Goal: Task Accomplishment & Management: Manage account settings

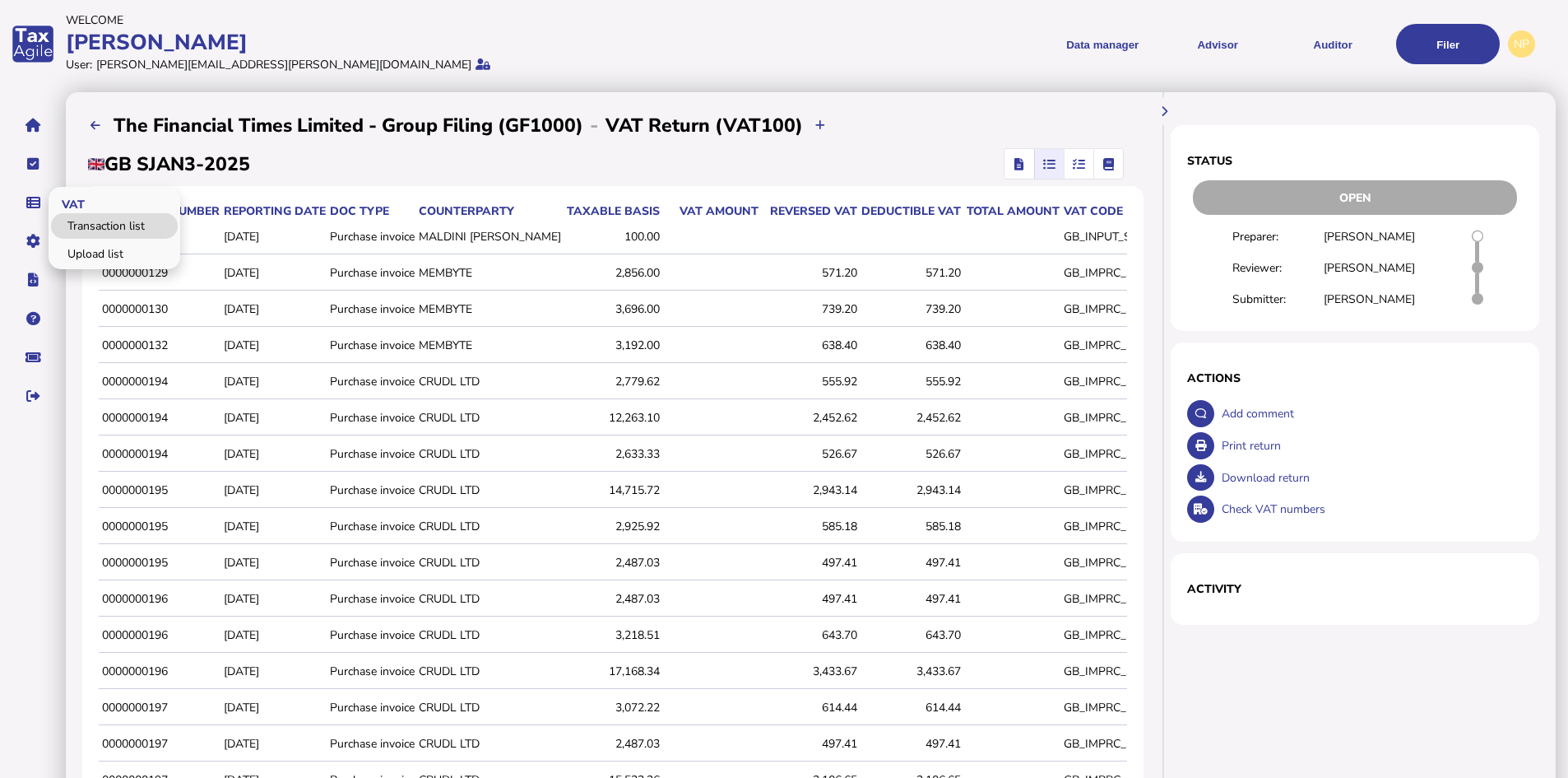
click at [127, 221] on link "Transaction list" at bounding box center [114, 226] width 127 height 26
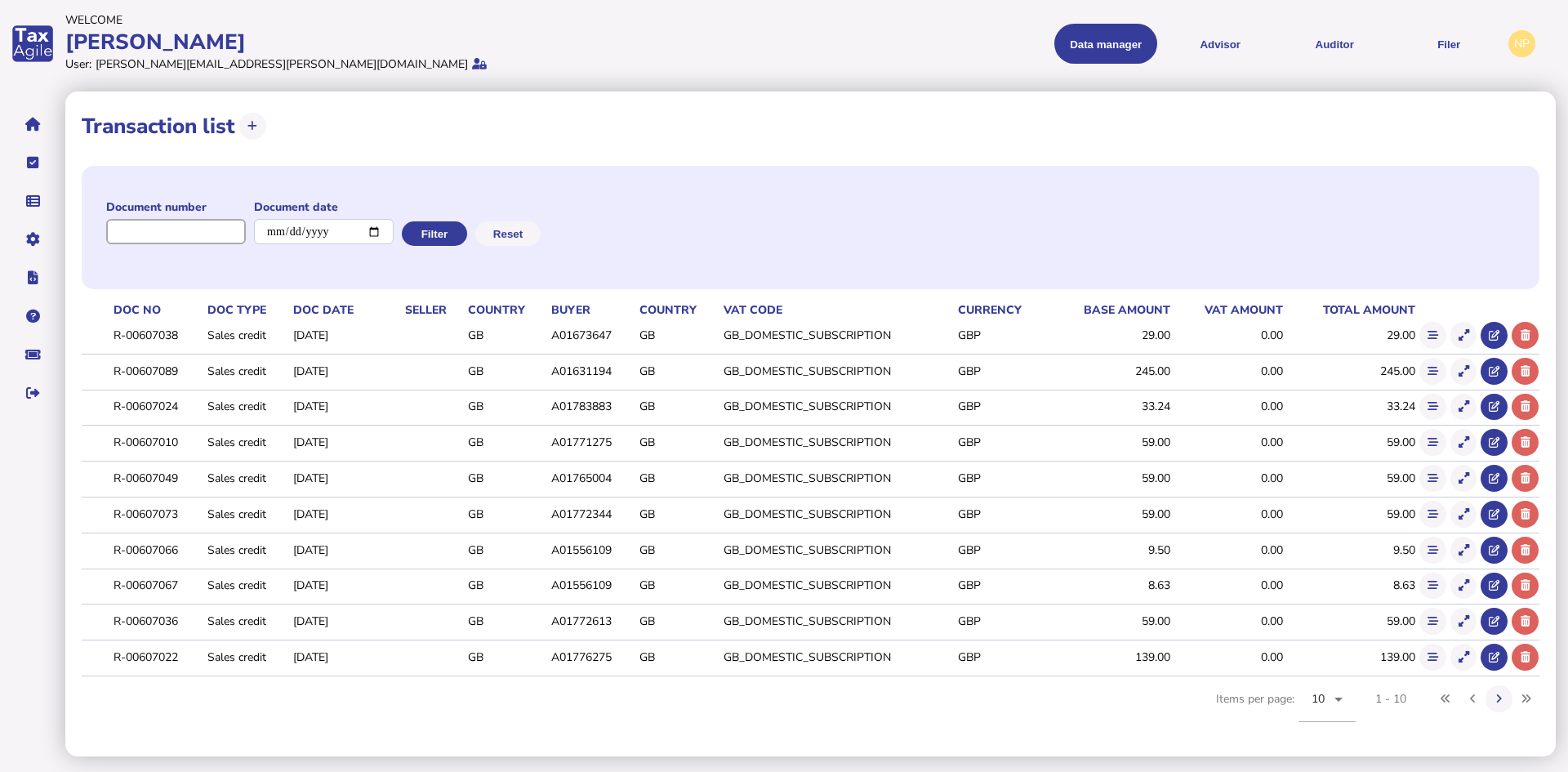
click at [195, 233] on input "input" at bounding box center [176, 231] width 140 height 26
paste input "**********"
type input "**********"
click at [446, 232] on button "Filter" at bounding box center [433, 233] width 65 height 25
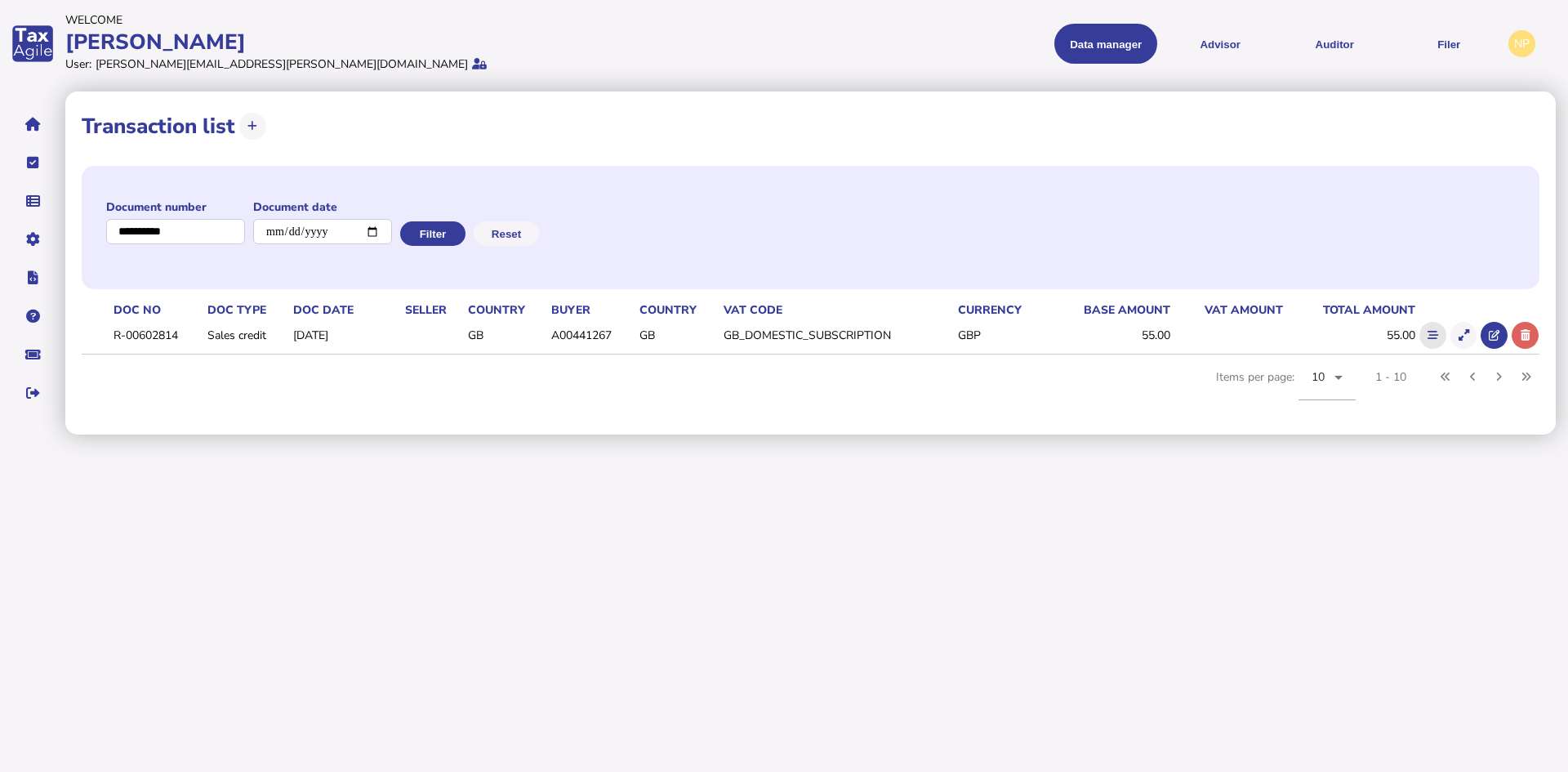
click at [1429, 337] on icon at bounding box center [1434, 336] width 11 height 11
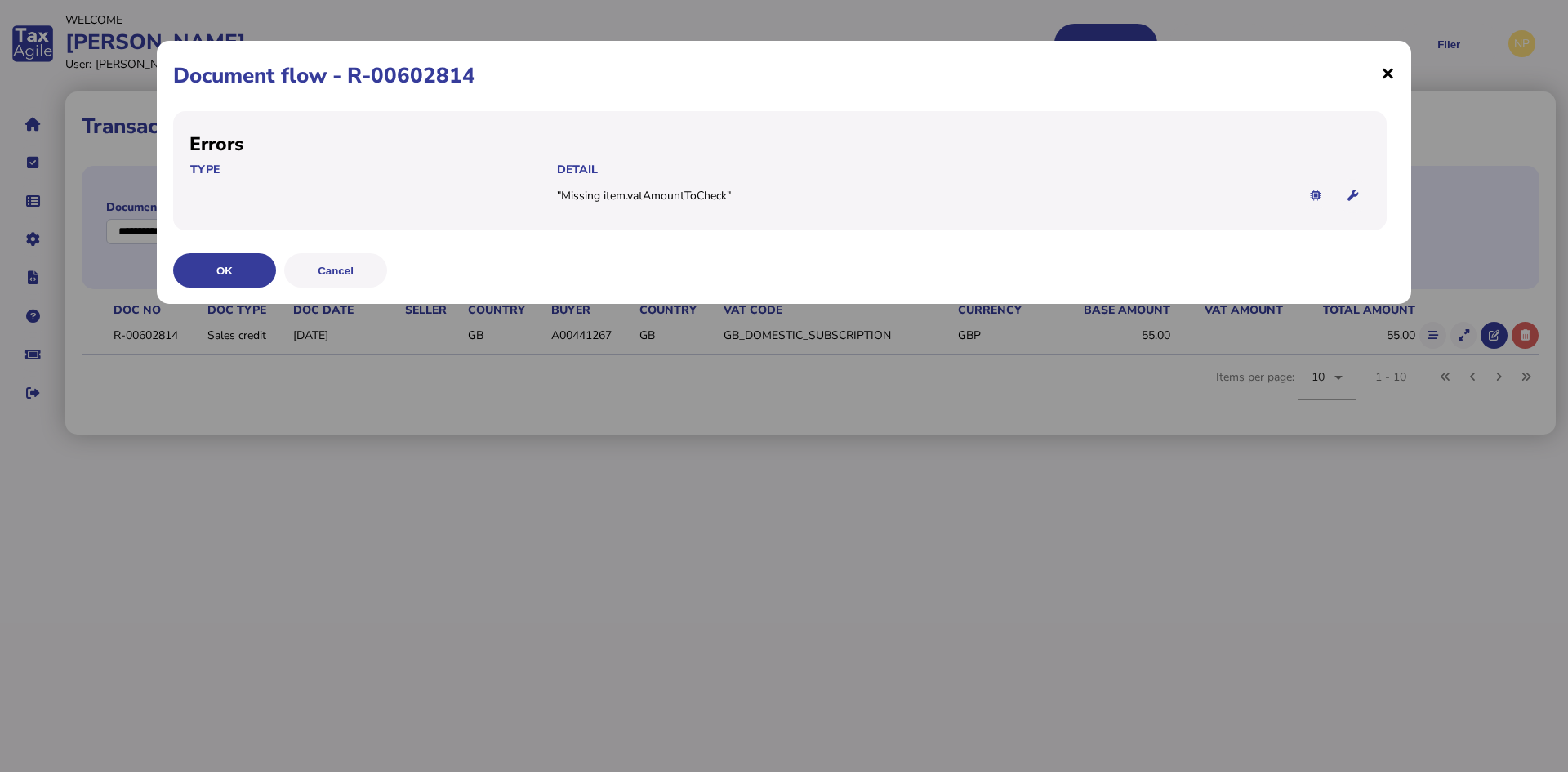
click at [1388, 77] on span "×" at bounding box center [1388, 73] width 14 height 31
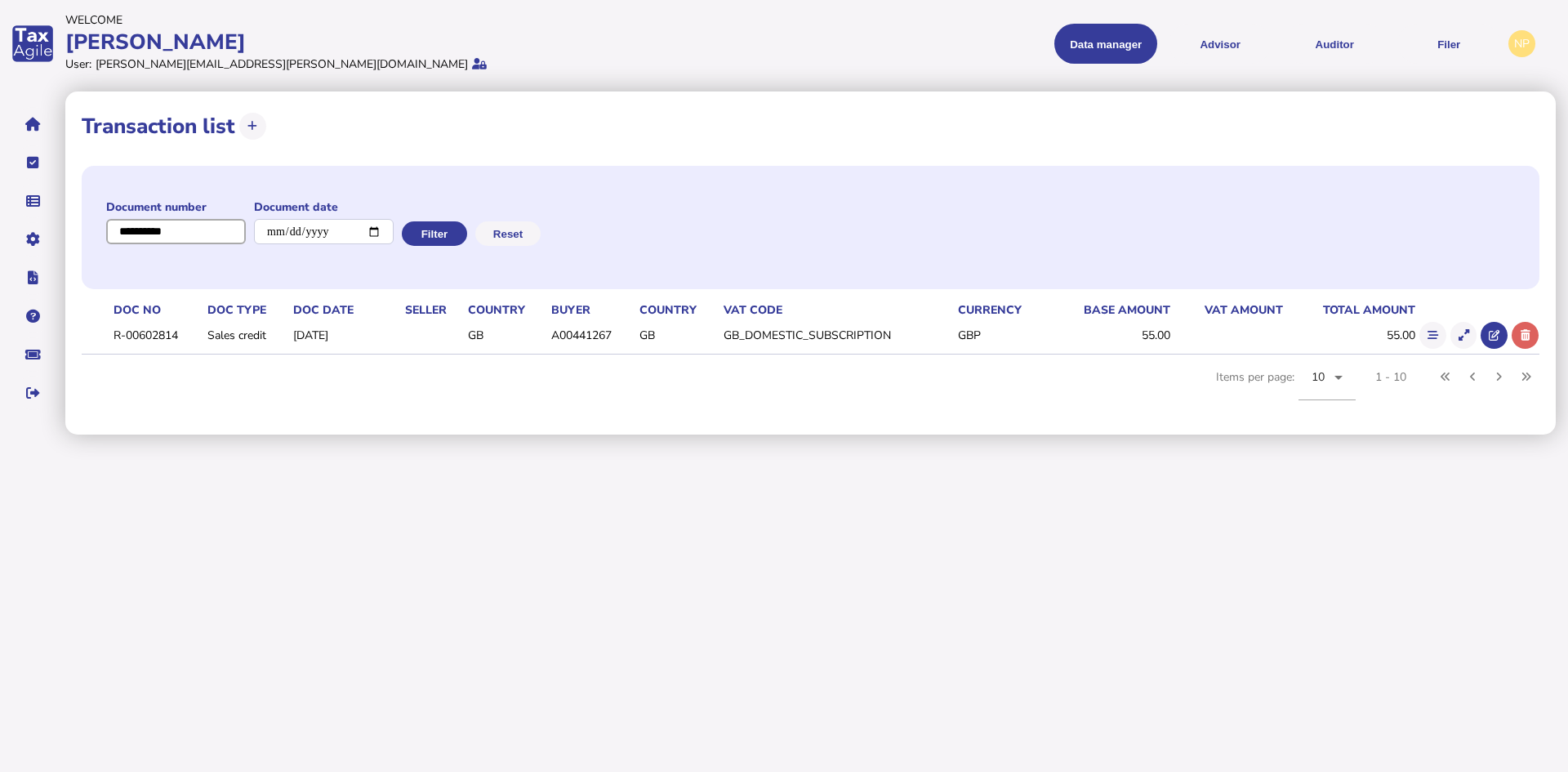
click at [158, 230] on input "input" at bounding box center [176, 231] width 140 height 26
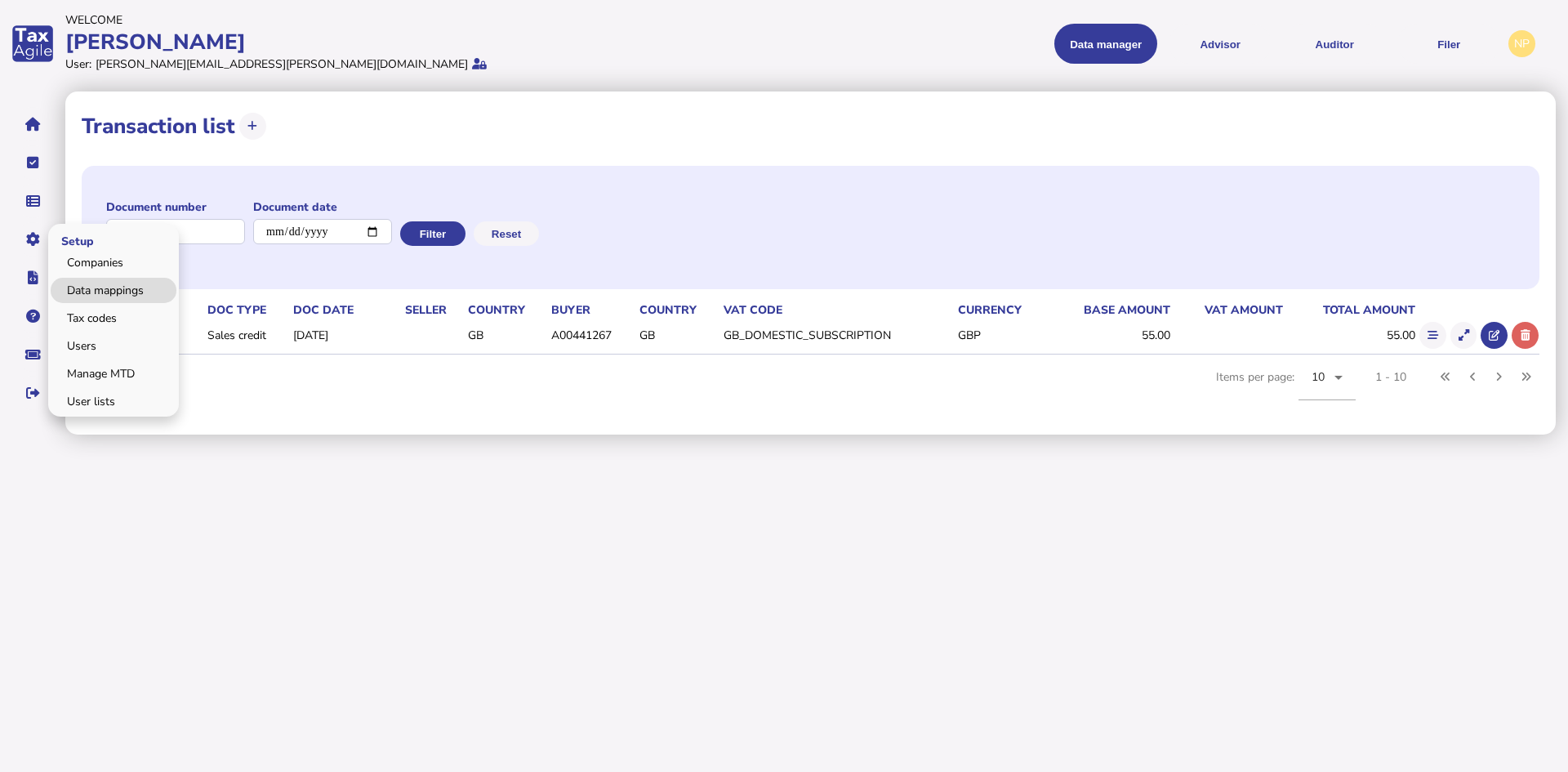
click at [105, 290] on link "Data mappings" at bounding box center [113, 291] width 126 height 26
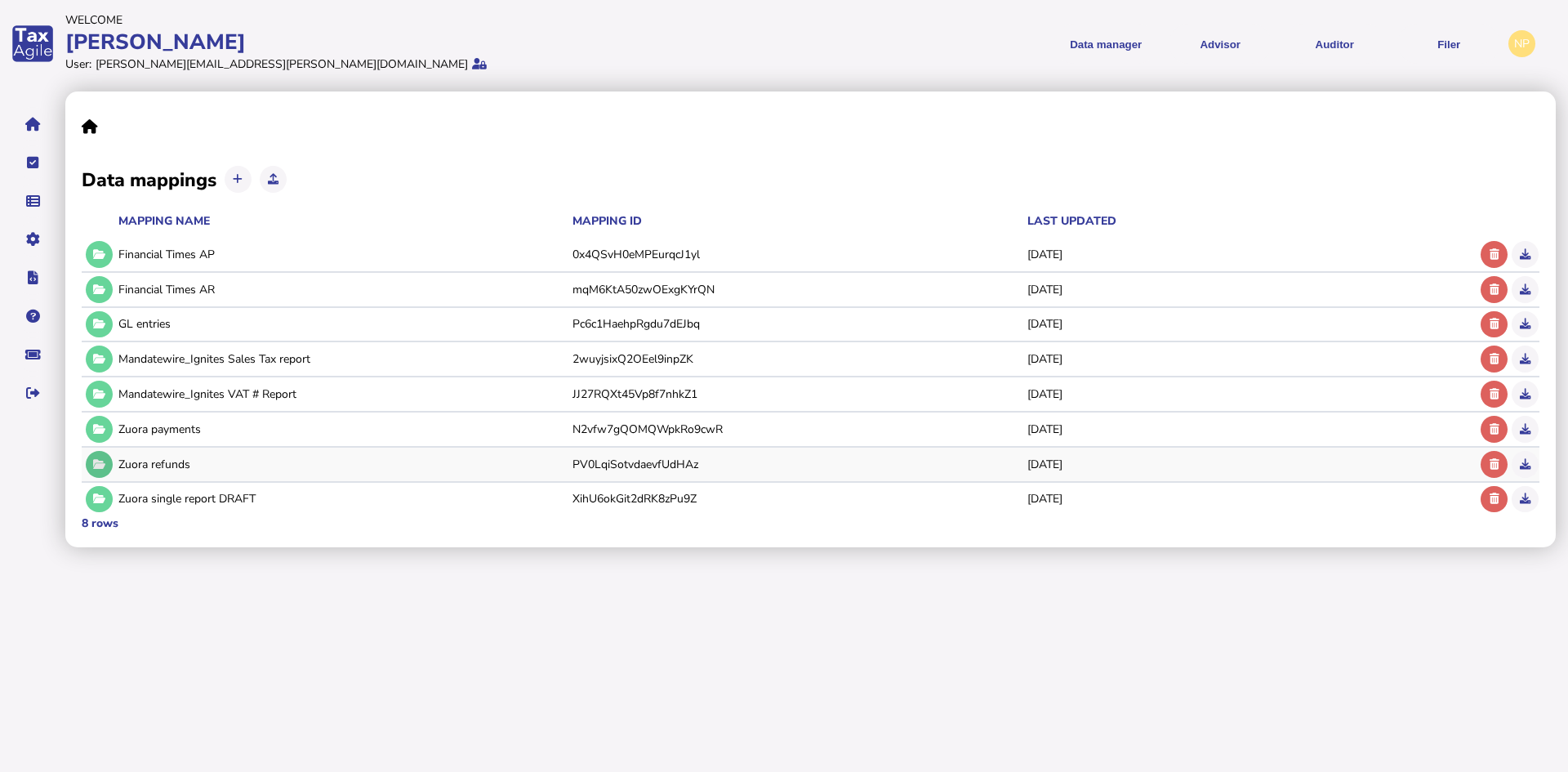
click at [103, 465] on icon at bounding box center [99, 465] width 12 height 11
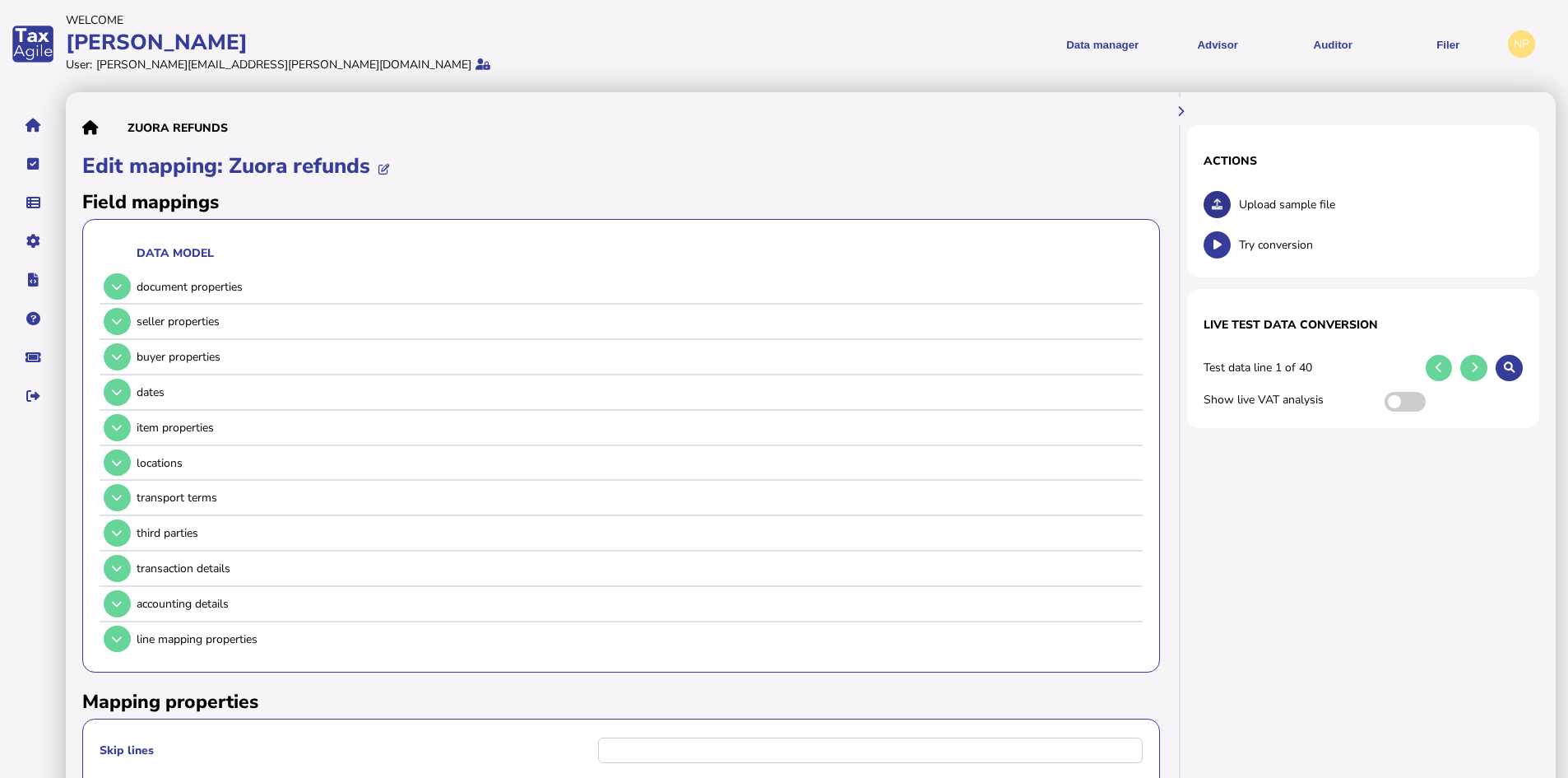
click at [1221, 204] on icon at bounding box center [1217, 205] width 11 height 11
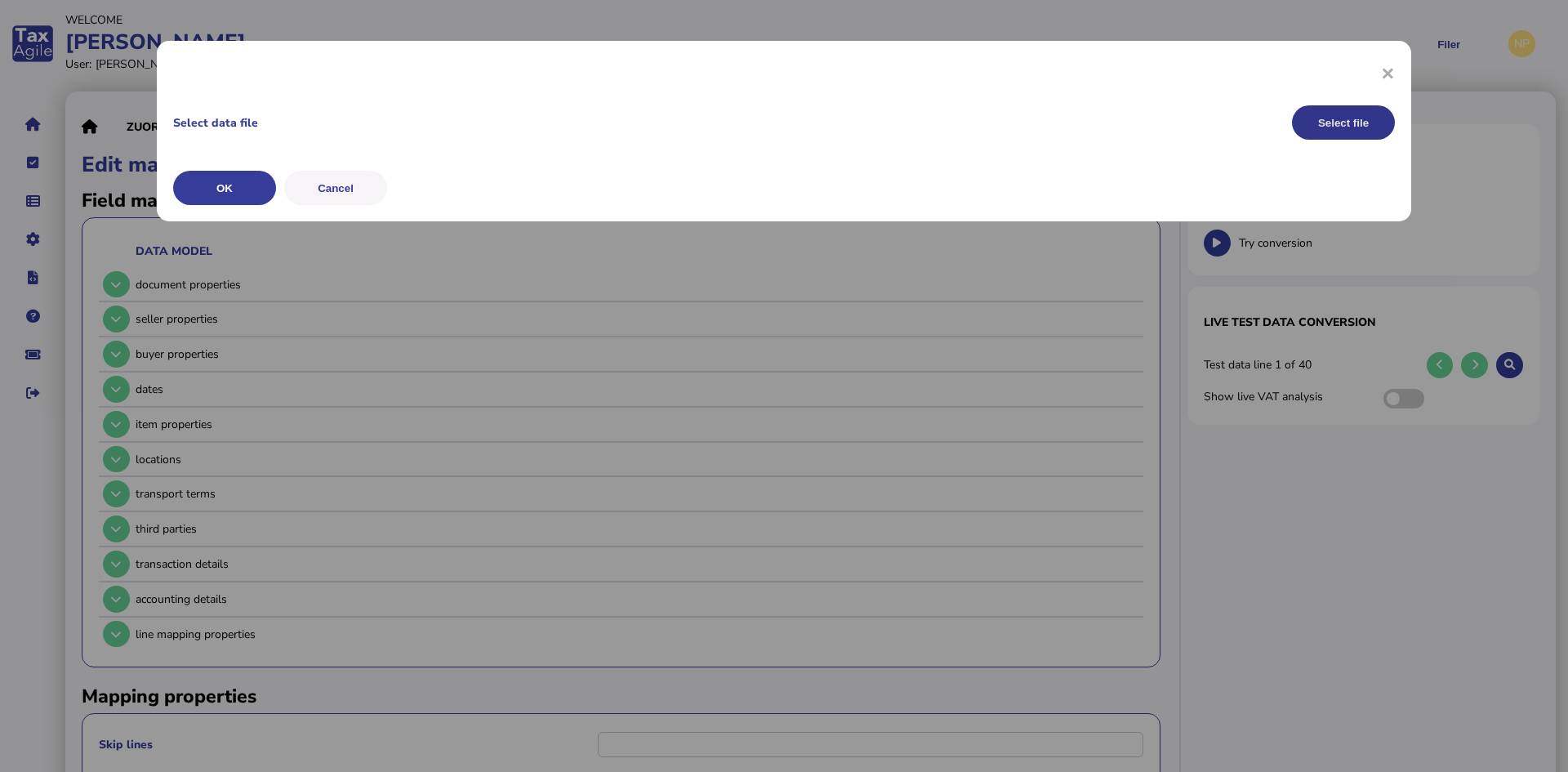
click at [1334, 122] on button "Select file" at bounding box center [1344, 123] width 103 height 35
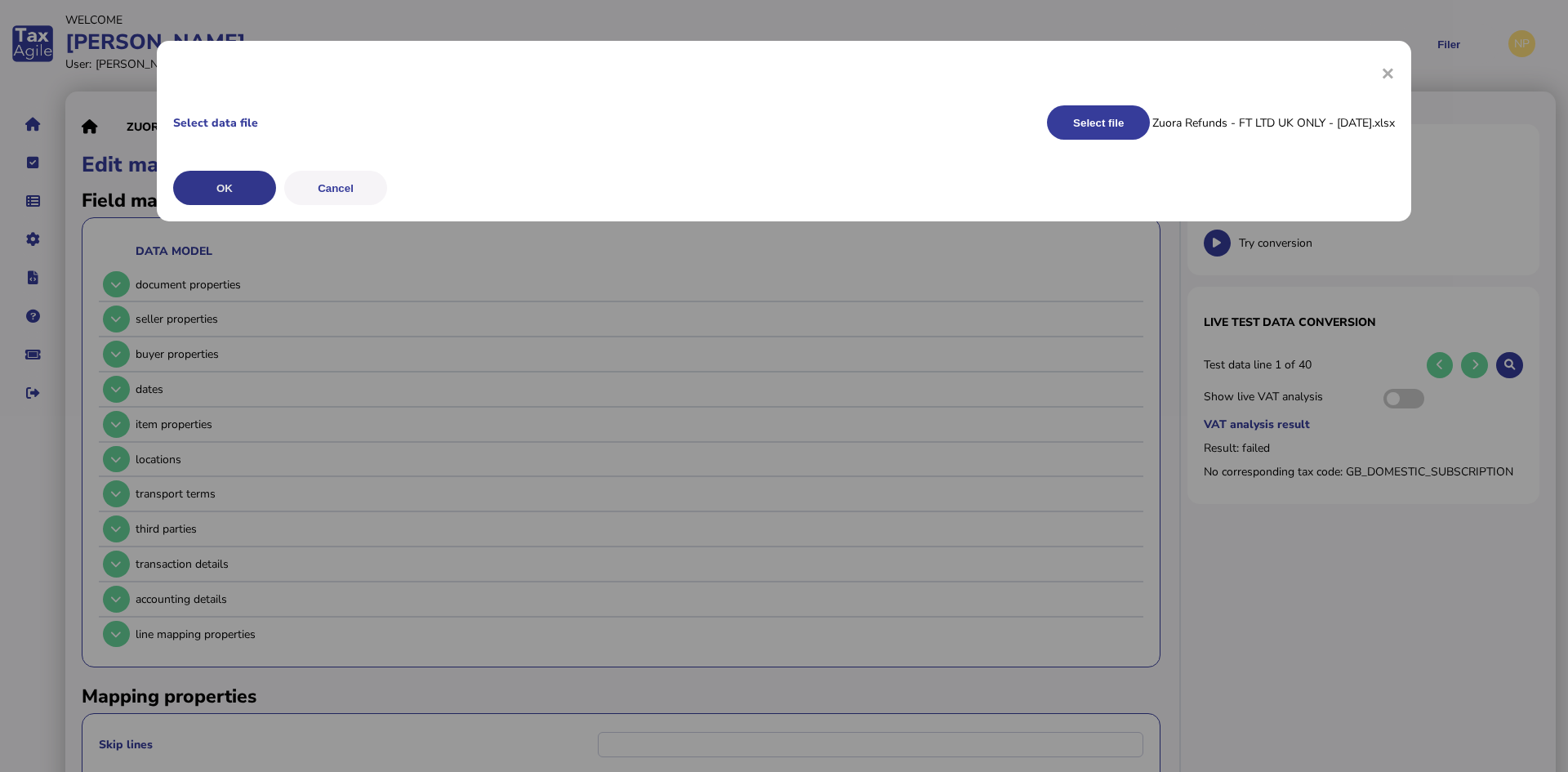
click at [232, 191] on button "OK" at bounding box center [224, 188] width 103 height 35
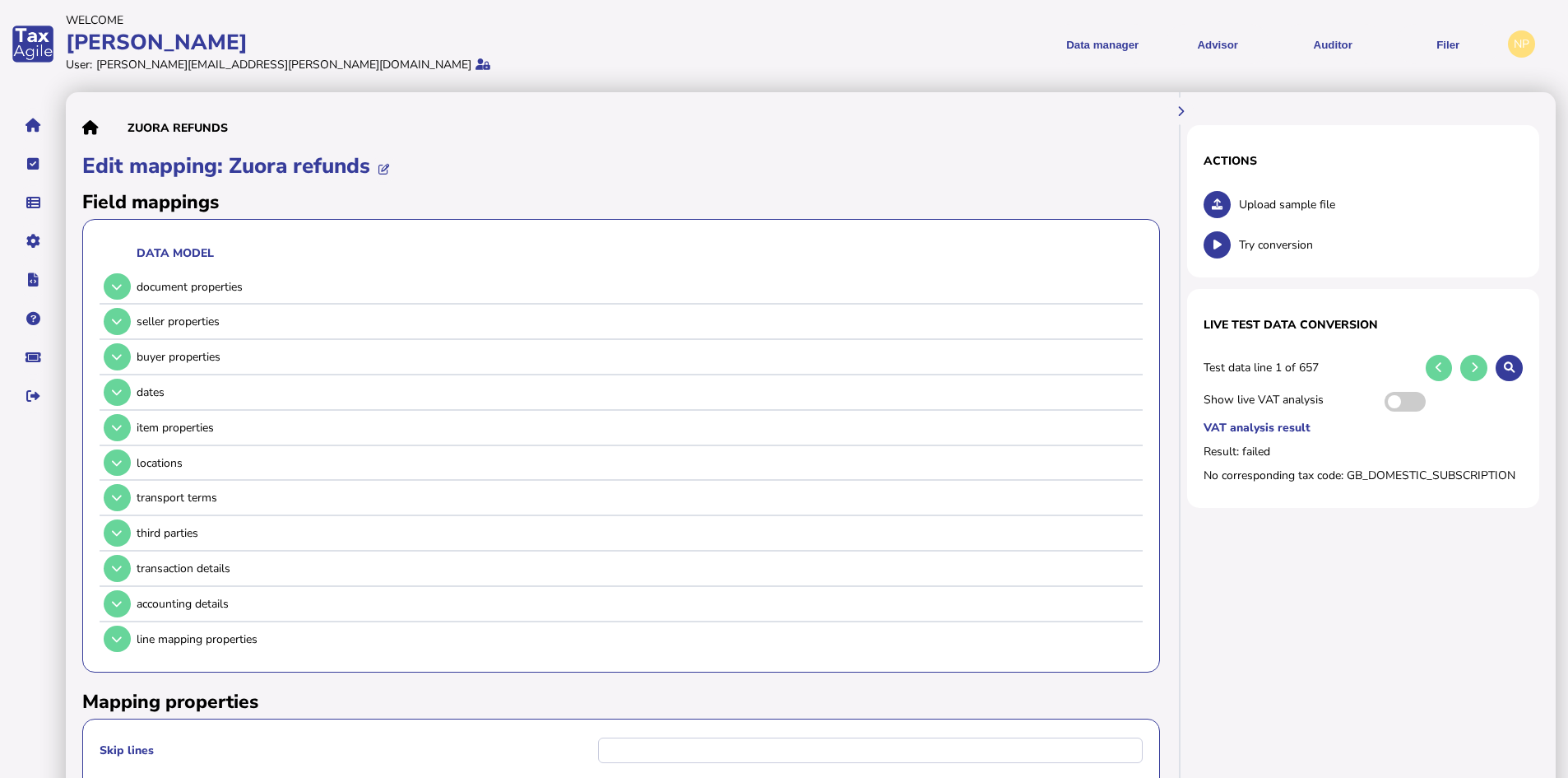
drag, startPoint x: 1509, startPoint y: 370, endPoint x: 863, endPoint y: 127, distance: 690.2
click at [1509, 371] on icon at bounding box center [1509, 368] width 11 height 11
click at [115, 427] on icon at bounding box center [116, 428] width 10 height 11
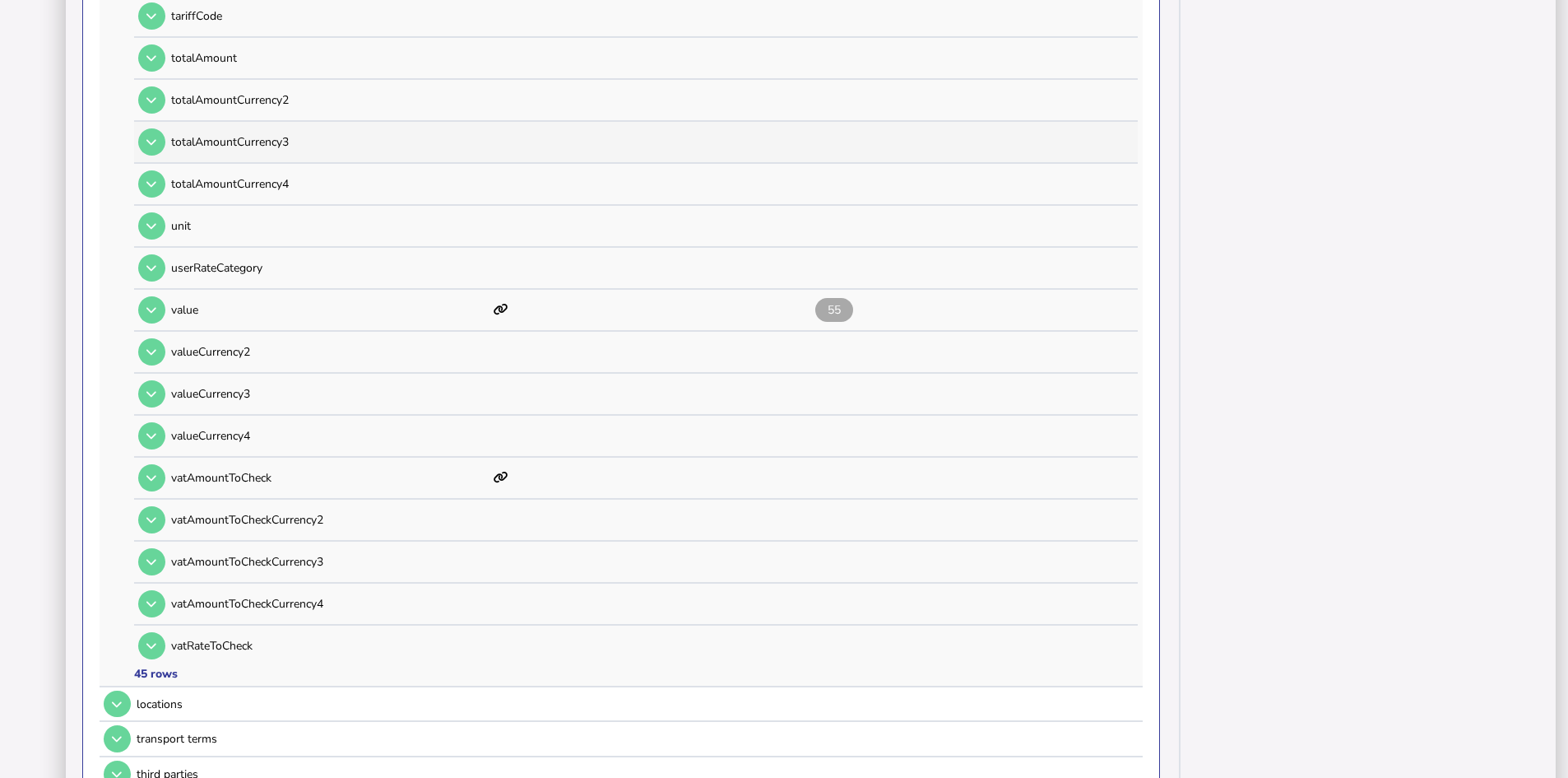
scroll to position [1728, 0]
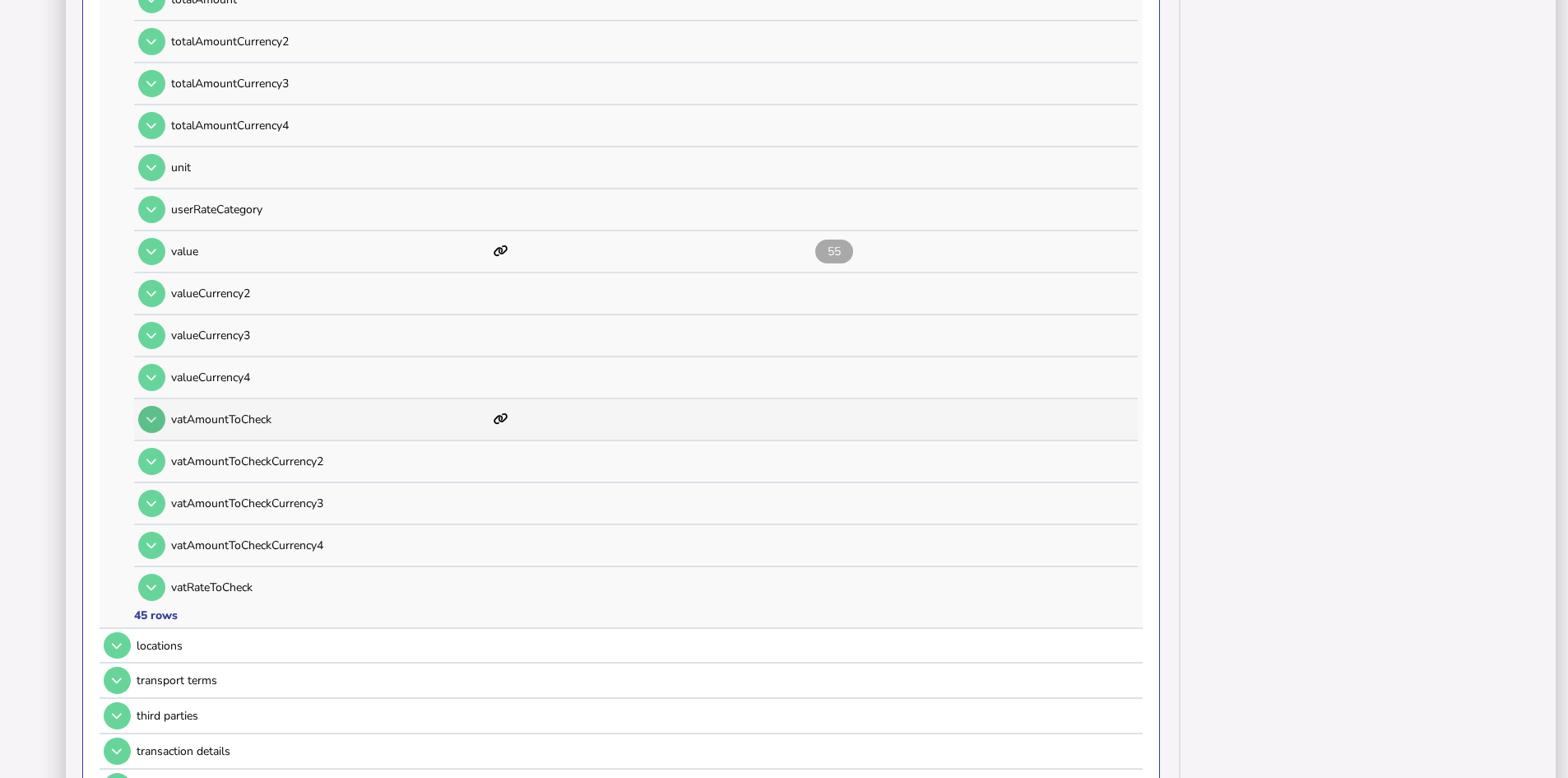
click at [158, 417] on button at bounding box center [151, 418] width 27 height 27
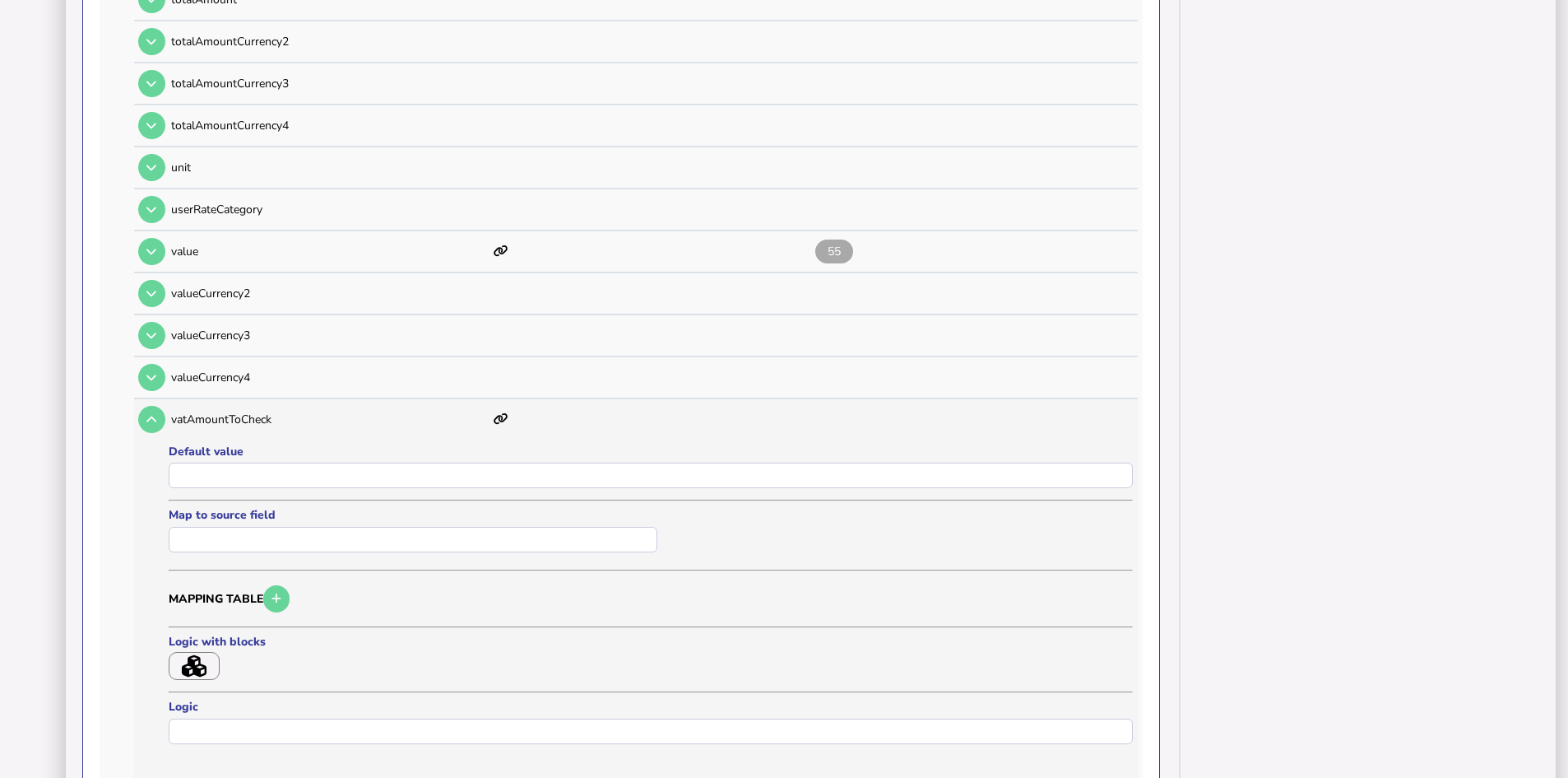
click at [188, 666] on icon "button" at bounding box center [193, 666] width 25 height 22
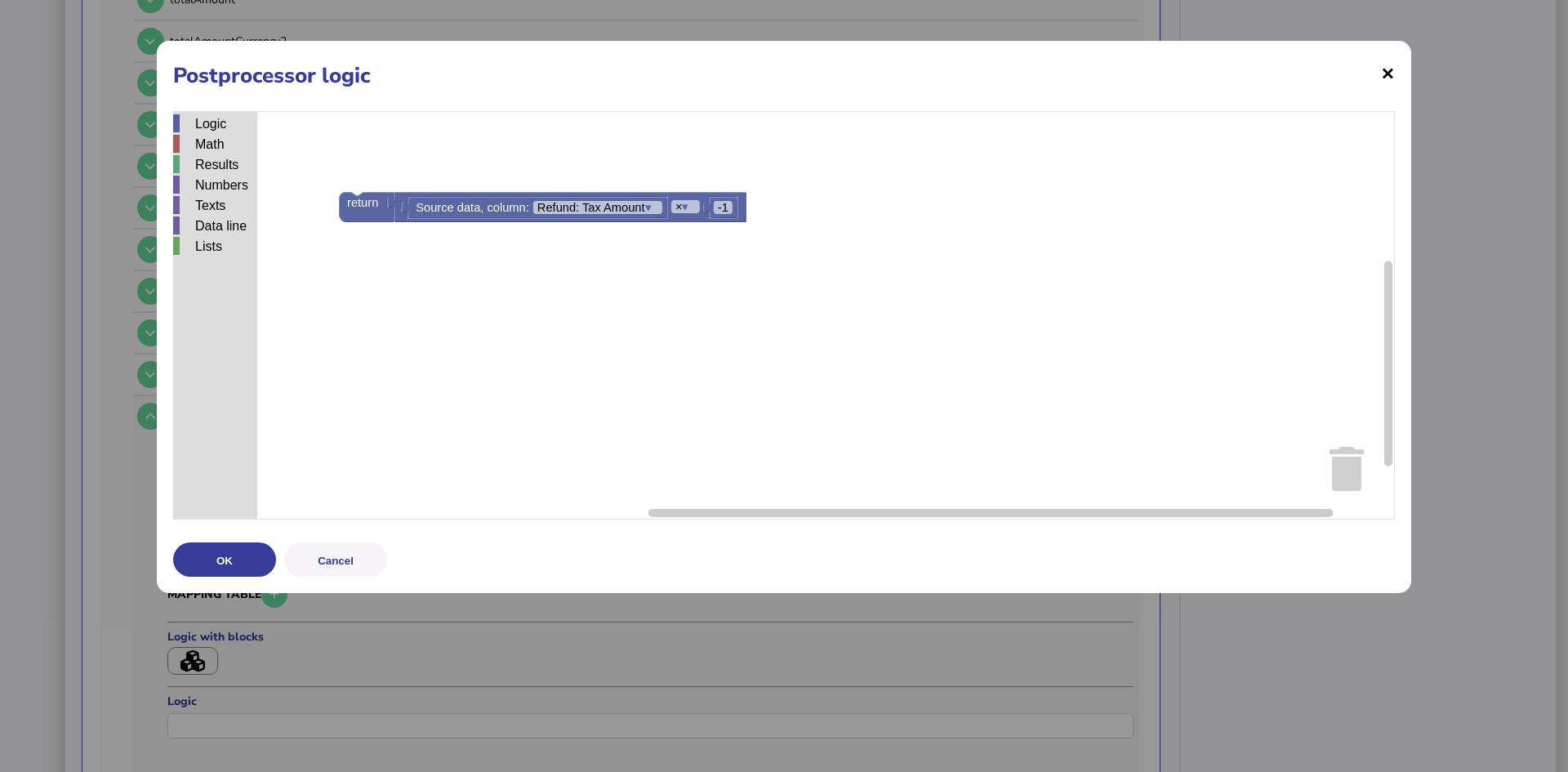
click at [1386, 71] on span "×" at bounding box center [1388, 73] width 14 height 31
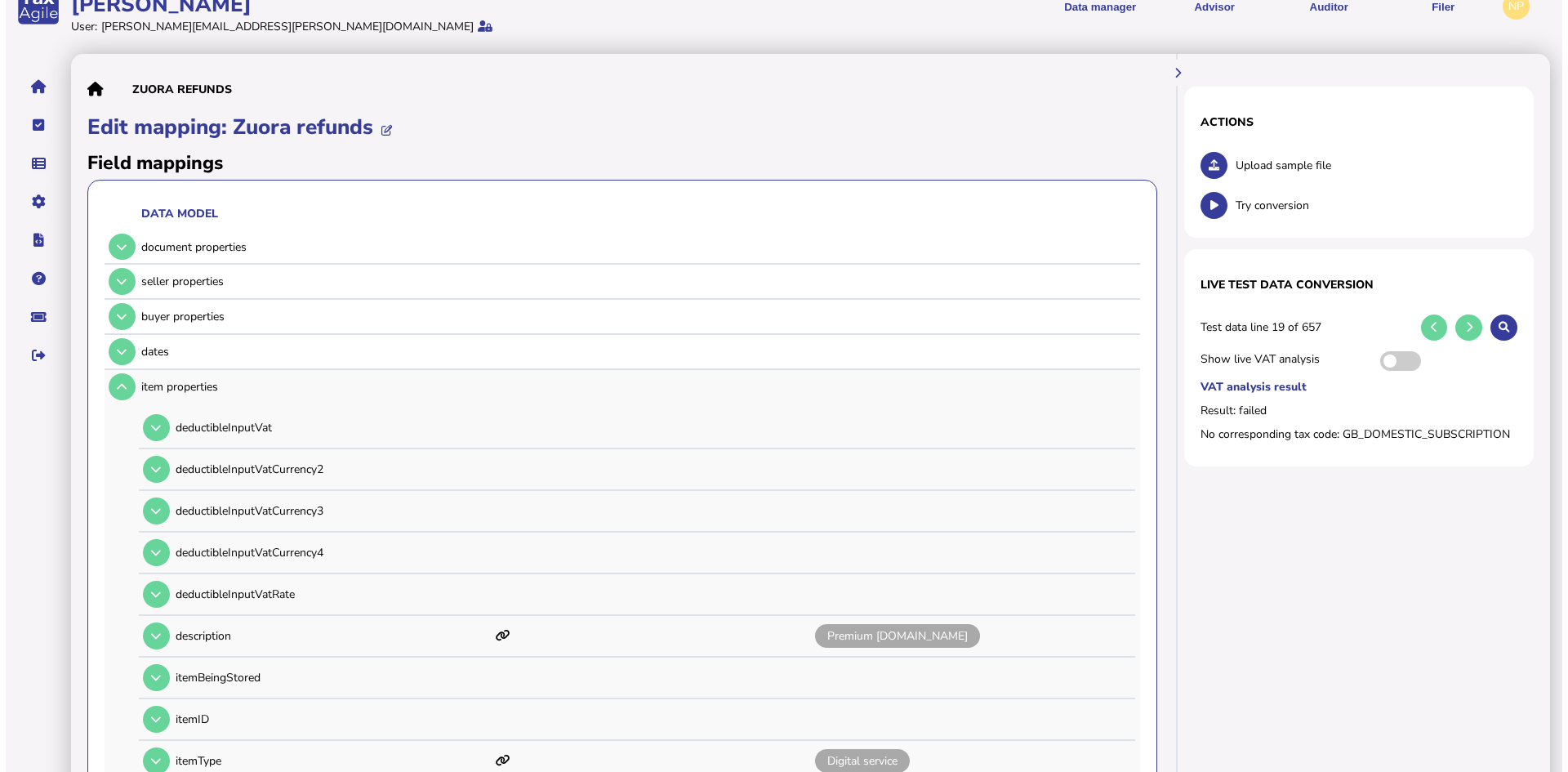
scroll to position [0, 0]
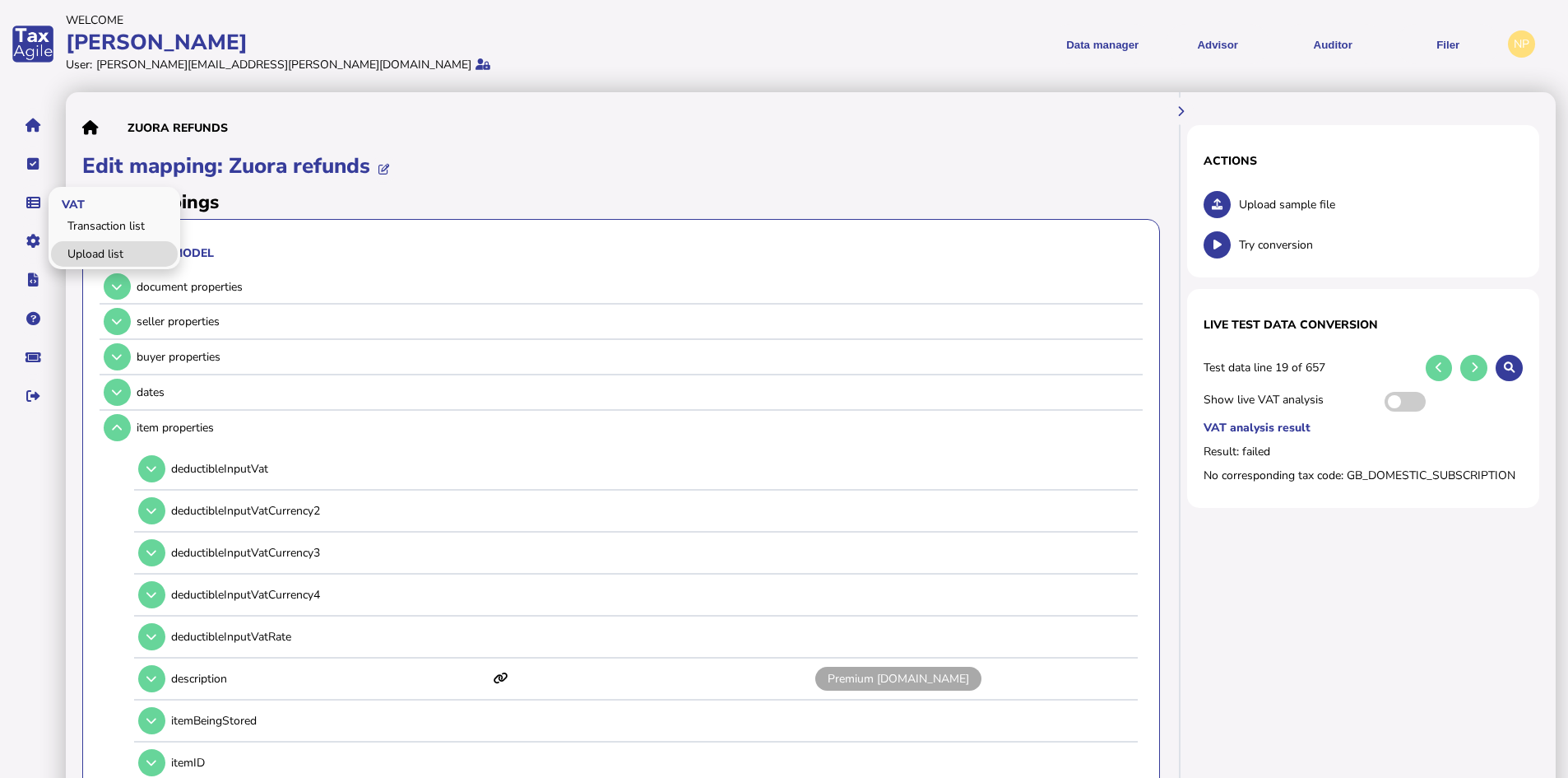
click at [86, 245] on link "Upload list" at bounding box center [114, 254] width 127 height 26
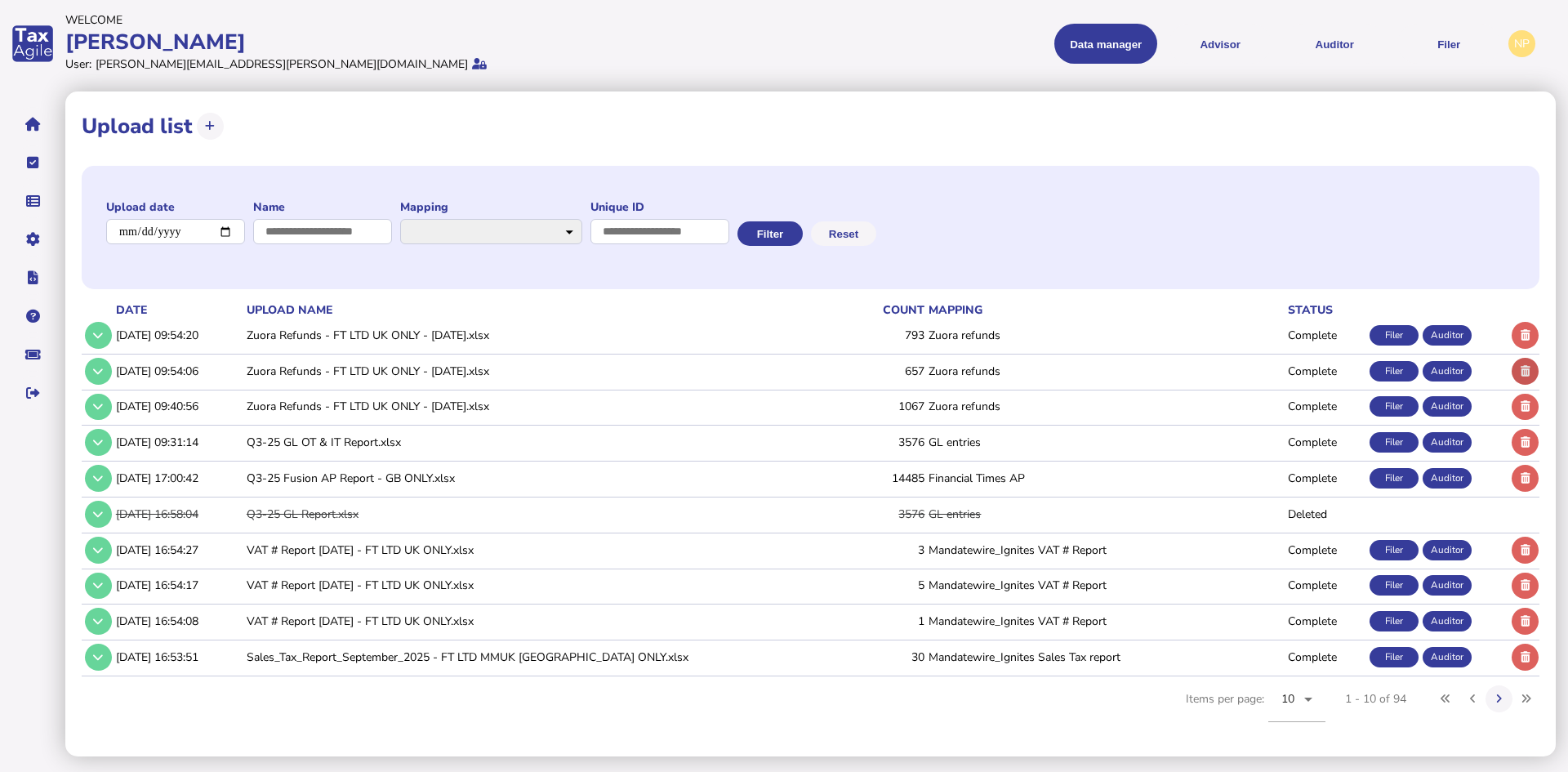
click at [1526, 366] on icon at bounding box center [1526, 371] width 10 height 11
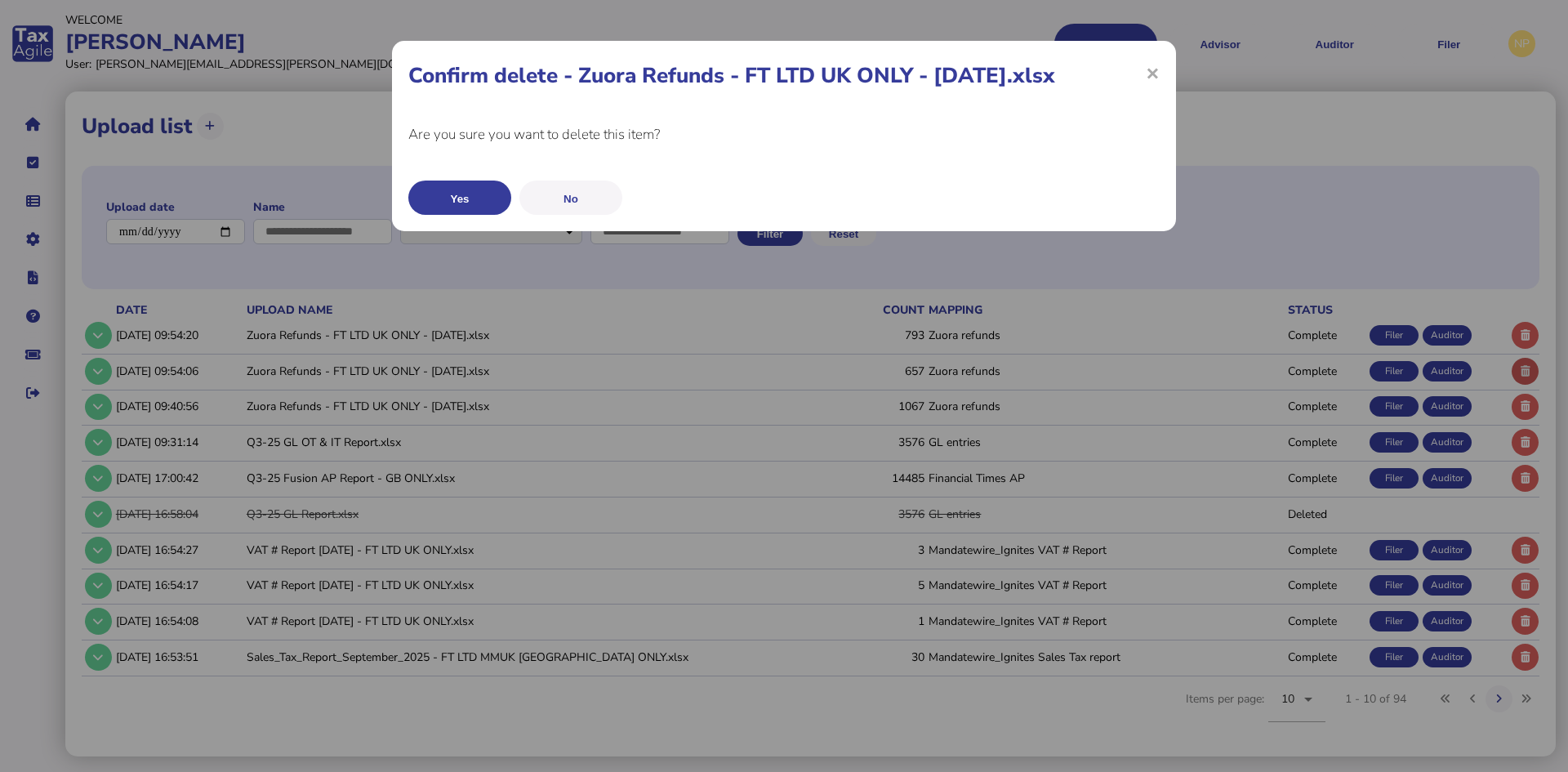
click at [1525, 369] on div "× Confirm delete - Zuora Refunds - FT LTD [GEOGRAPHIC_DATA] ONLY - [DATE].xlsx …" at bounding box center [784, 386] width 1568 height 772
click at [478, 201] on button "Yes" at bounding box center [459, 198] width 103 height 35
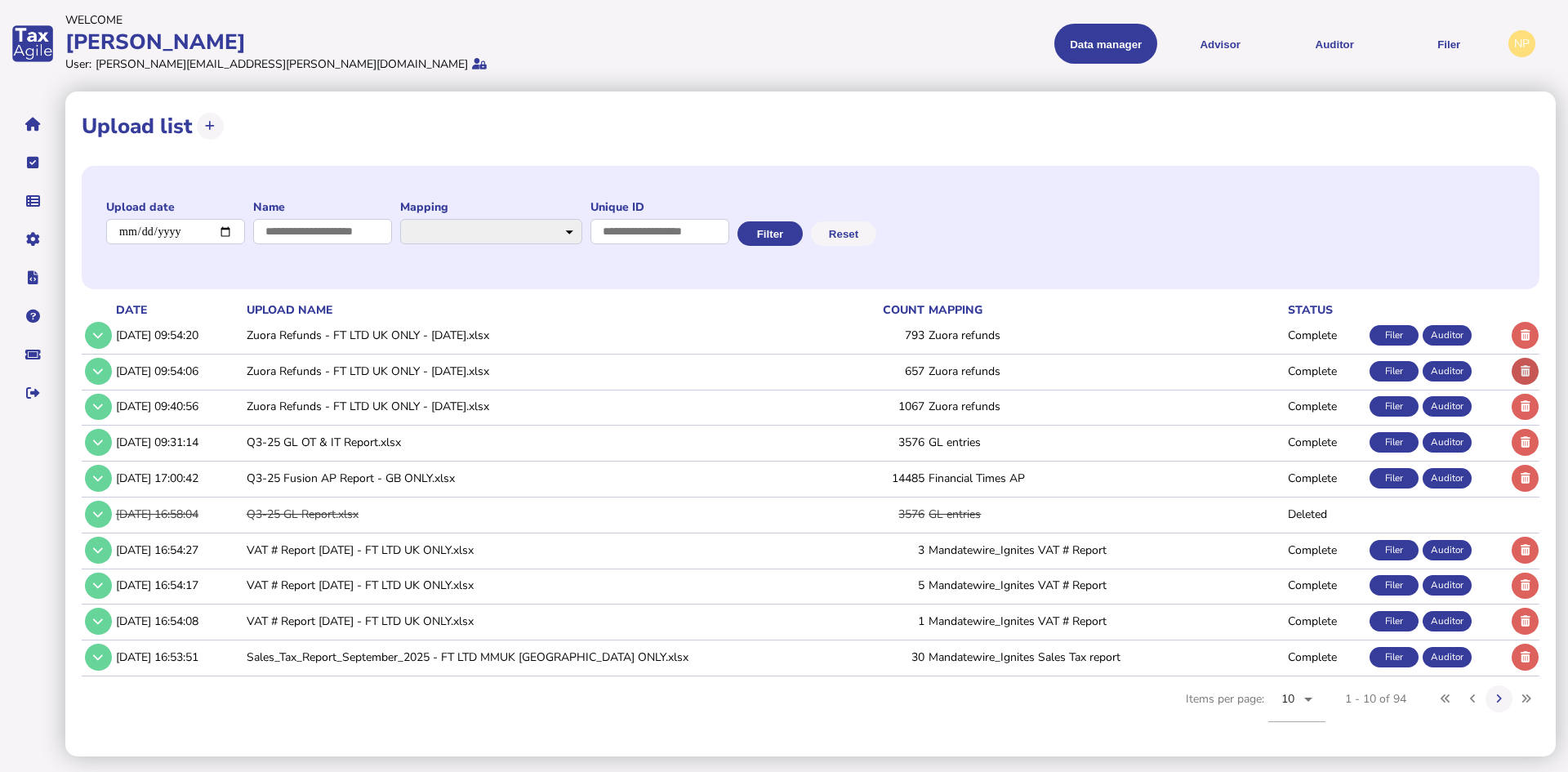
click at [1522, 368] on icon at bounding box center [1526, 371] width 10 height 11
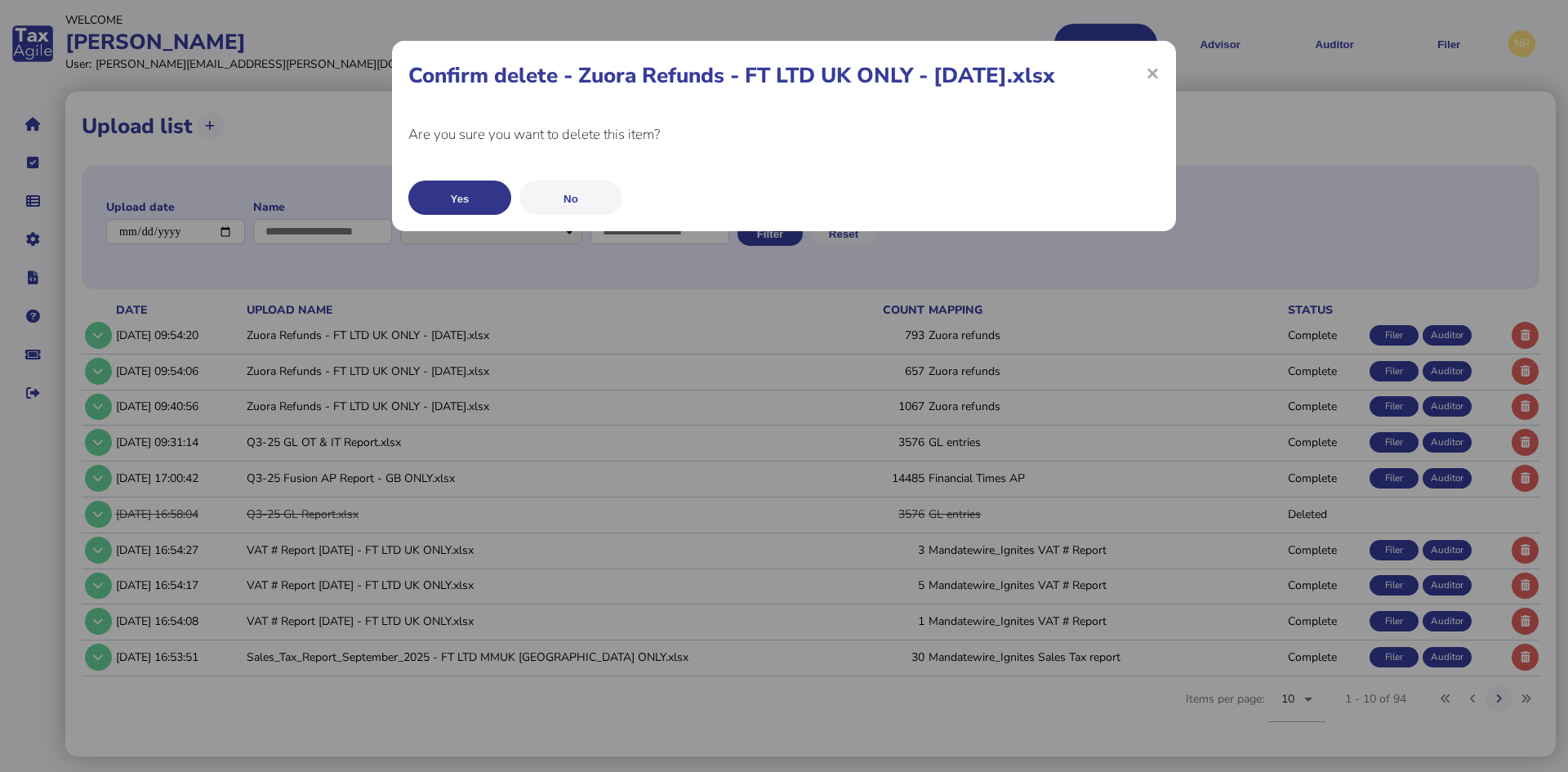
click at [446, 193] on button "Yes" at bounding box center [459, 198] width 103 height 35
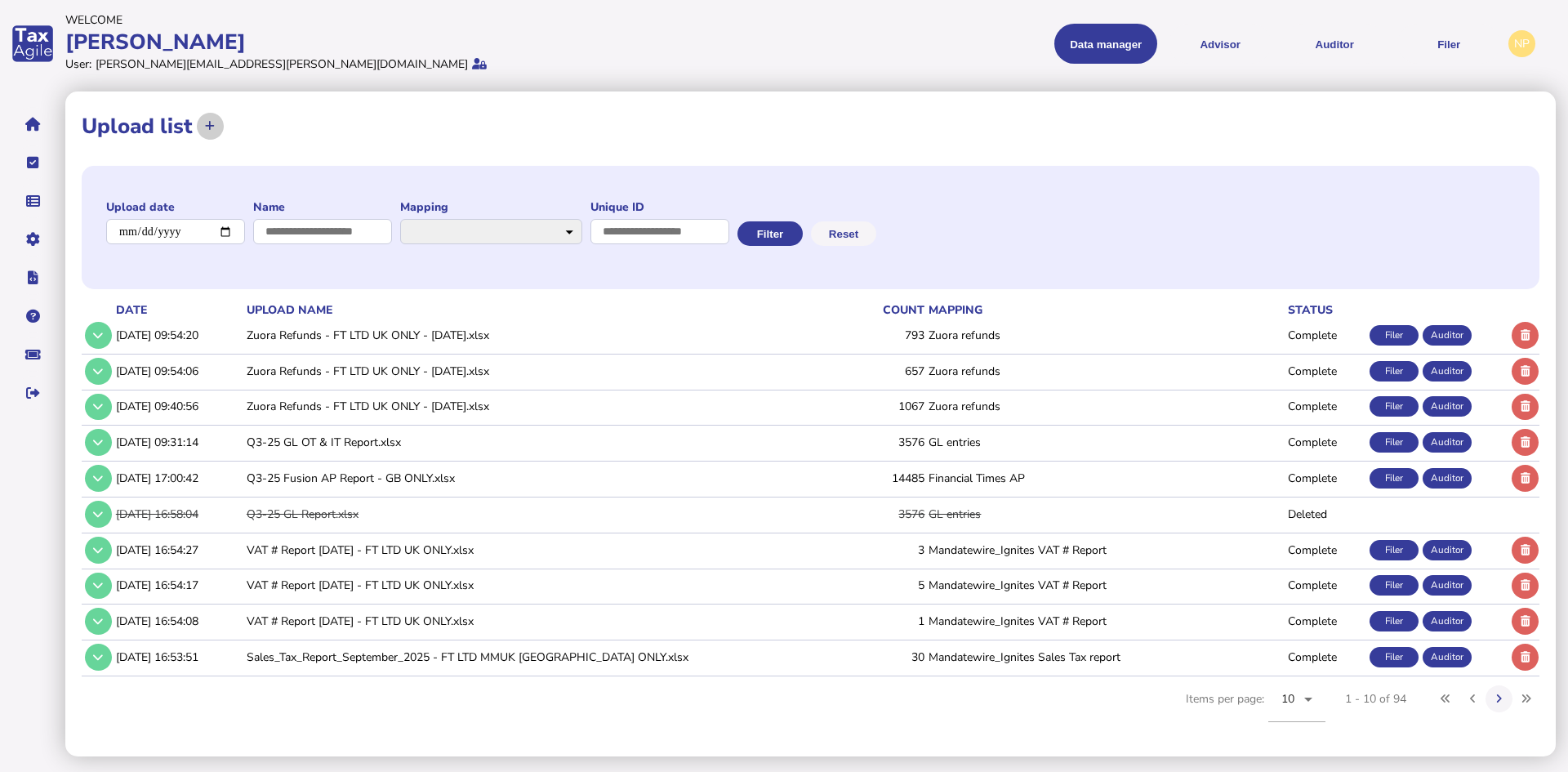
click at [209, 127] on icon at bounding box center [209, 126] width 10 height 11
select select "**********"
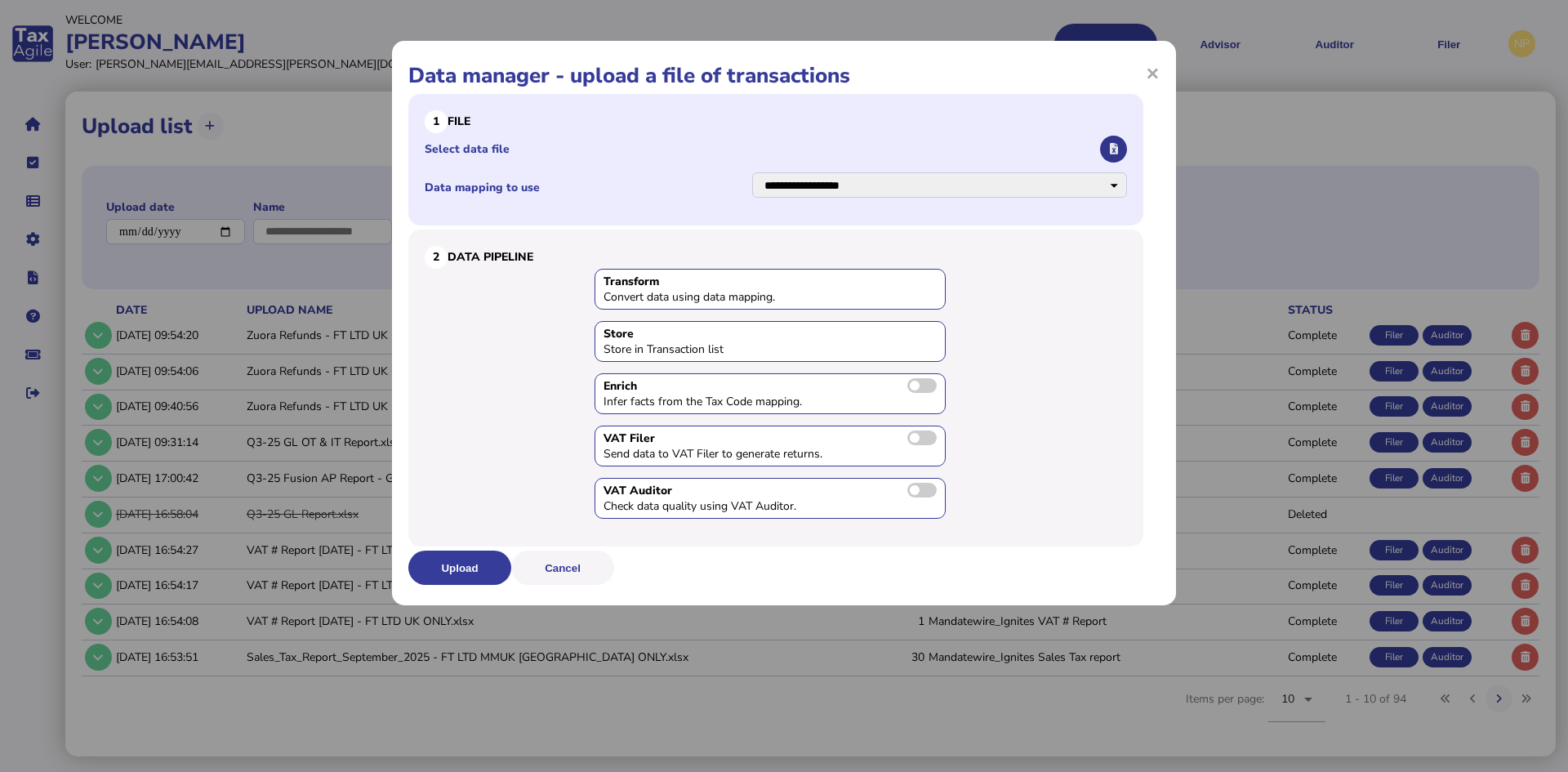
click at [1114, 150] on icon "button" at bounding box center [1113, 149] width 8 height 11
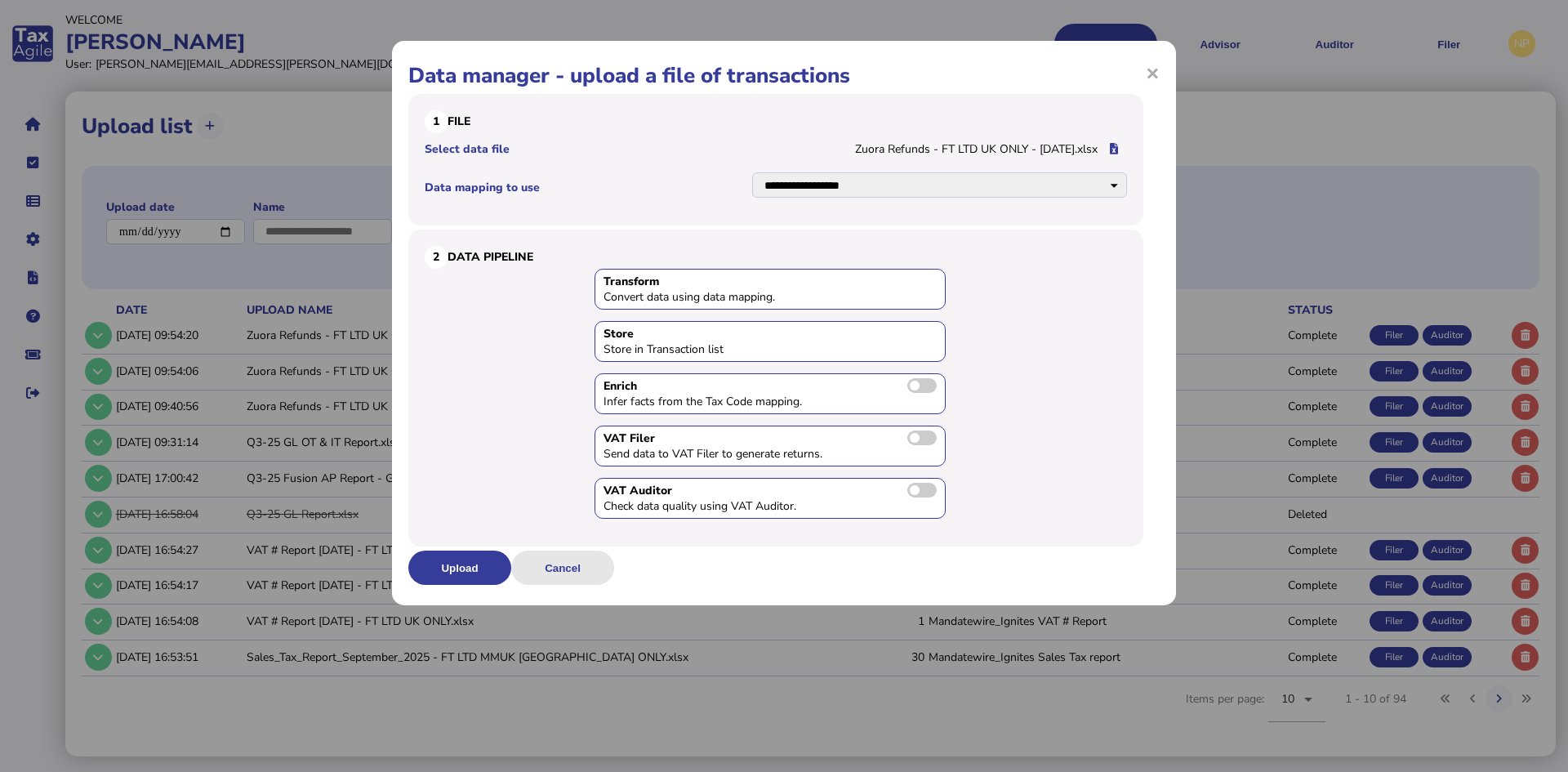
click at [568, 567] on button "Cancel" at bounding box center [563, 568] width 103 height 35
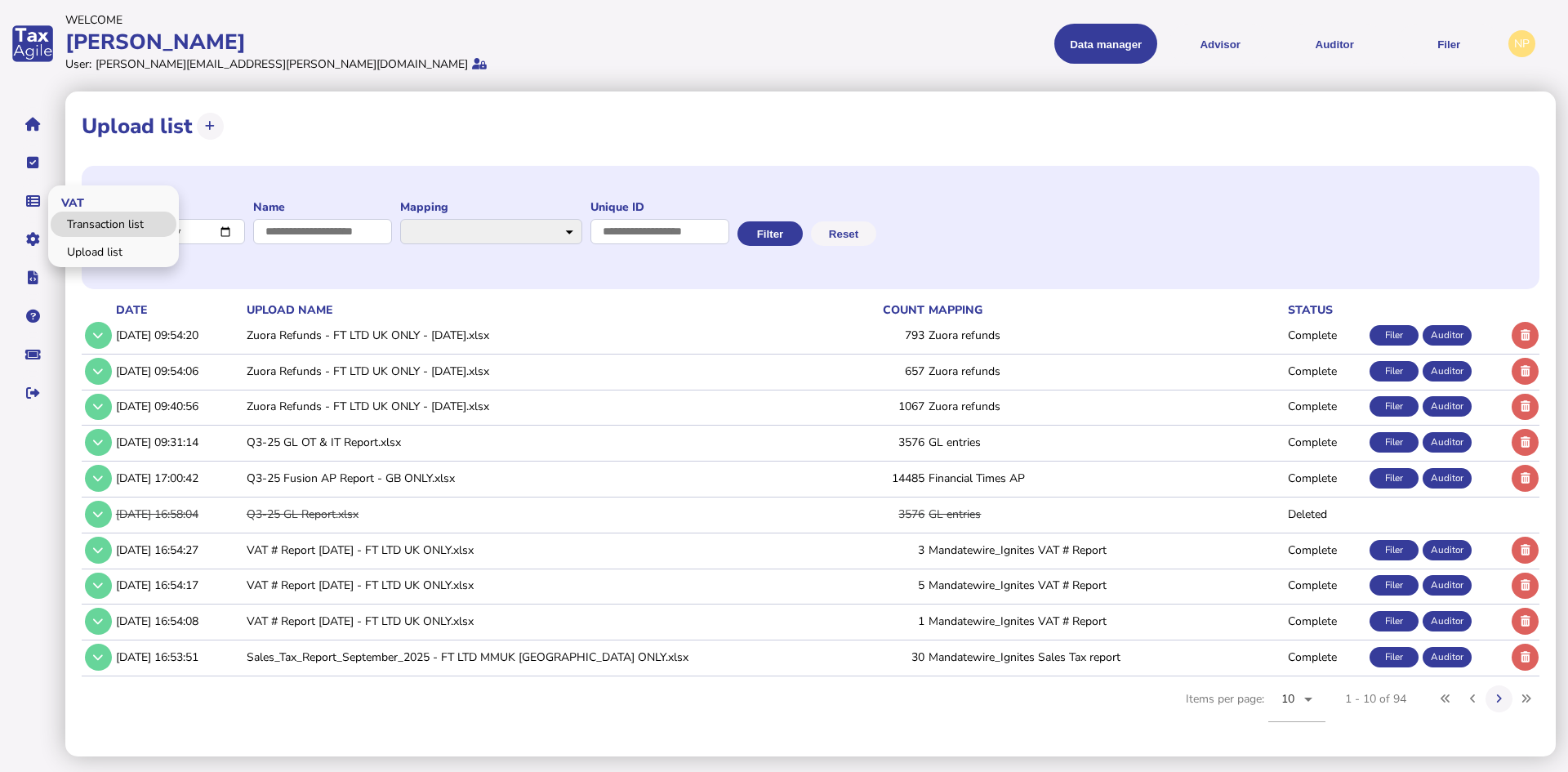
click at [98, 230] on link "Transaction list" at bounding box center [113, 224] width 126 height 26
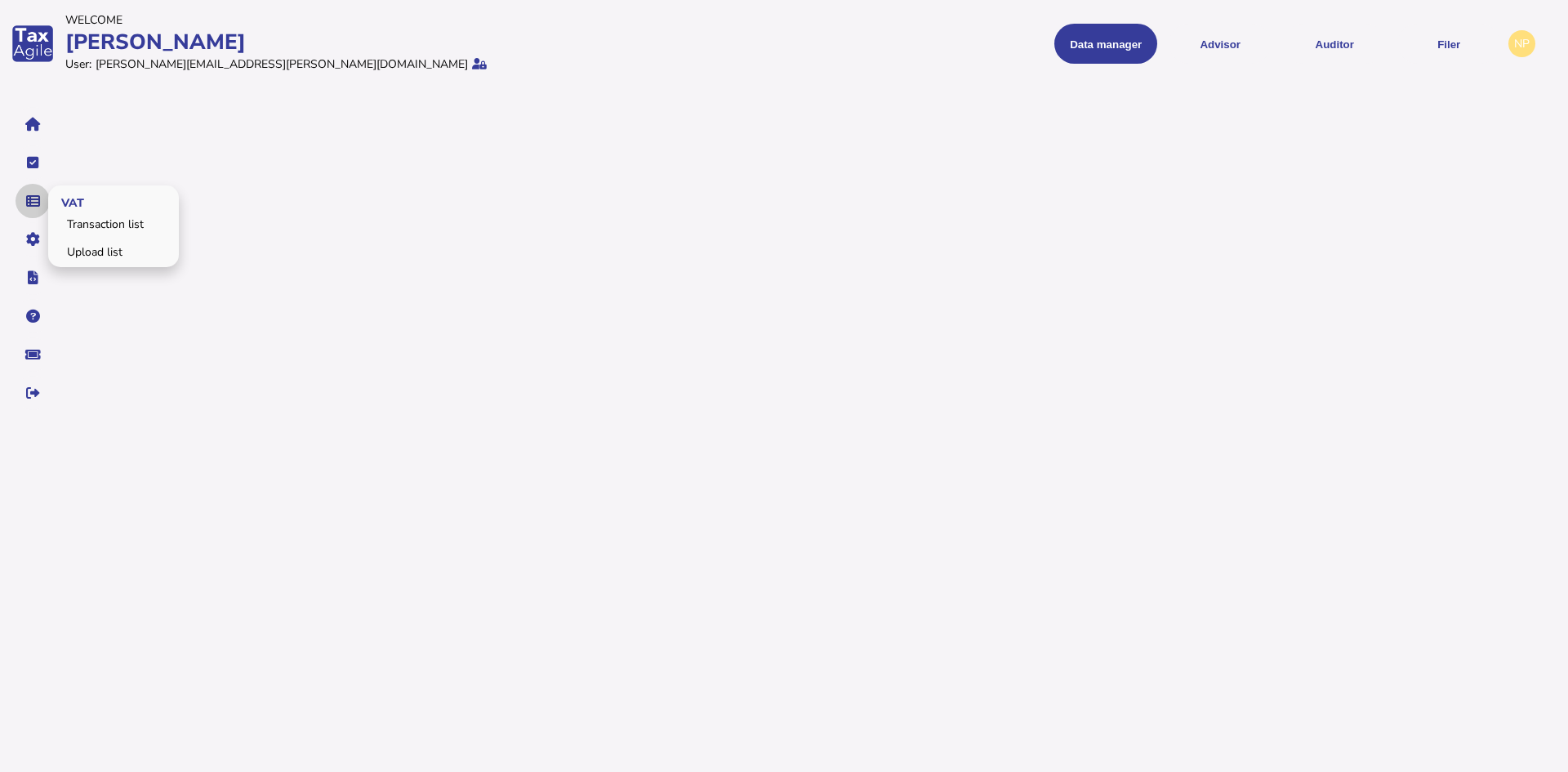
click at [31, 201] on icon "navigate application pages" at bounding box center [33, 201] width 14 height 1
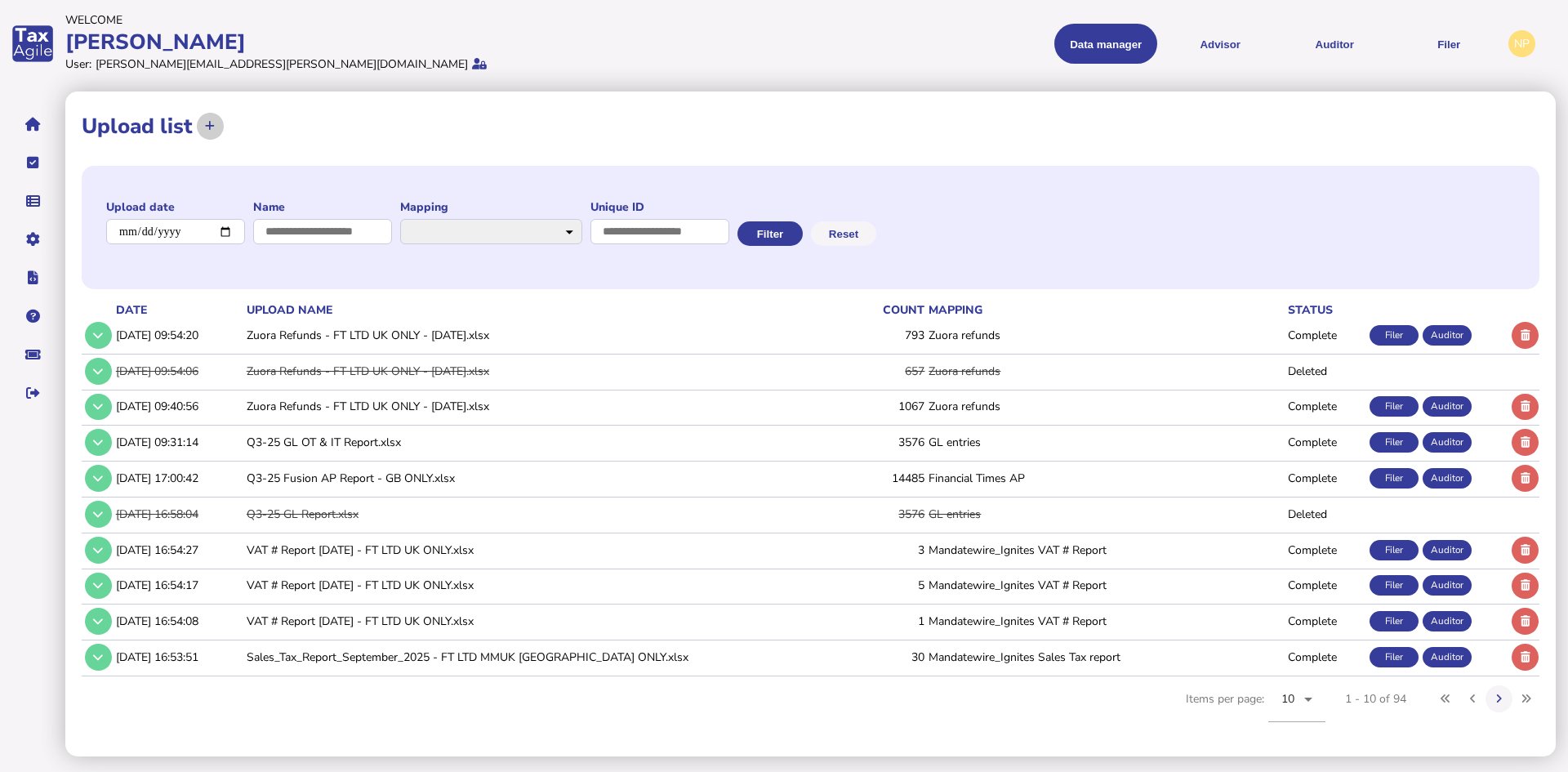
click at [212, 126] on icon at bounding box center [209, 126] width 10 height 11
select select "**********"
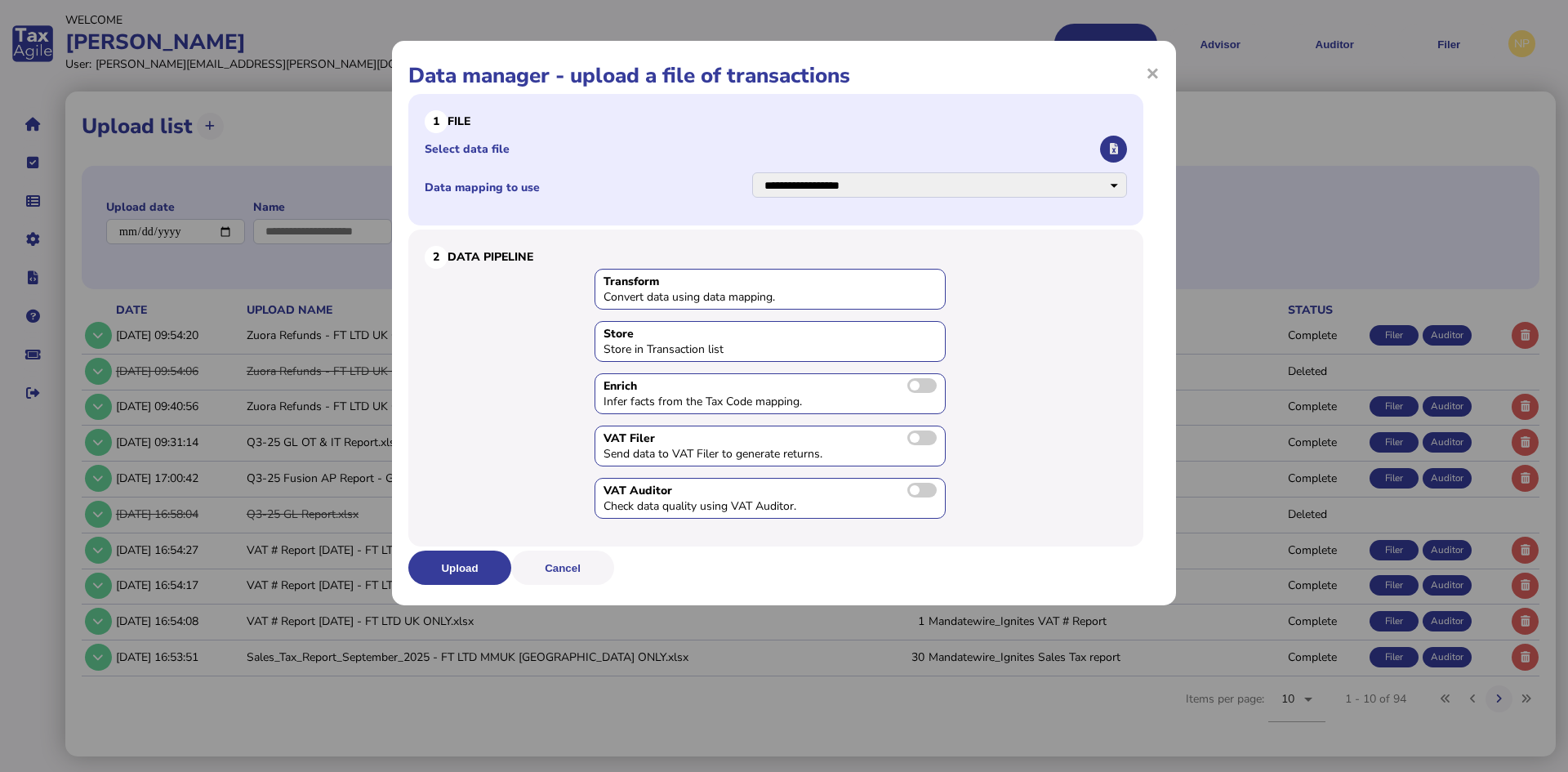
click at [1113, 149] on icon "button" at bounding box center [1113, 149] width 8 height 11
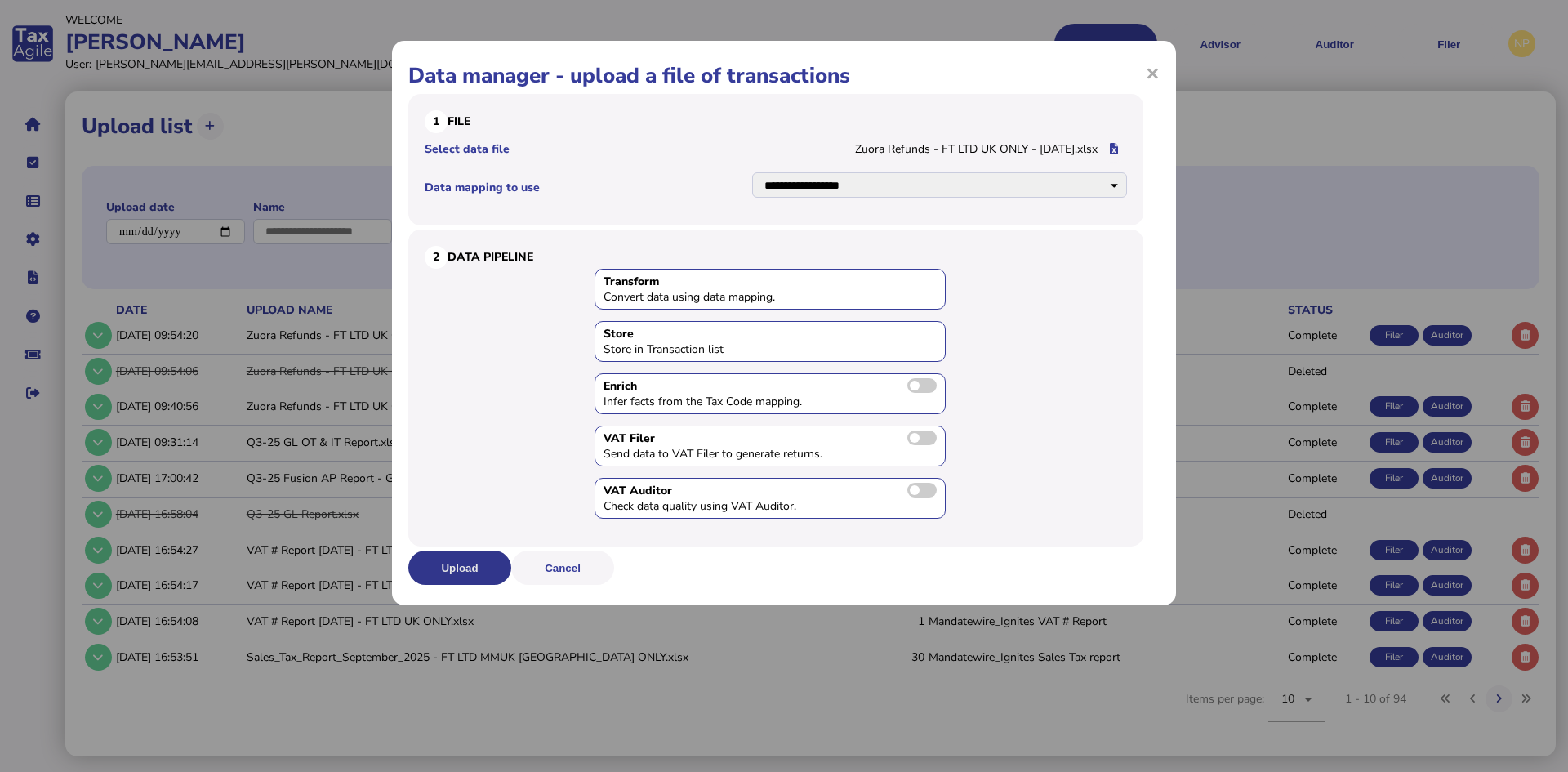
click at [444, 569] on button "Upload" at bounding box center [459, 568] width 103 height 35
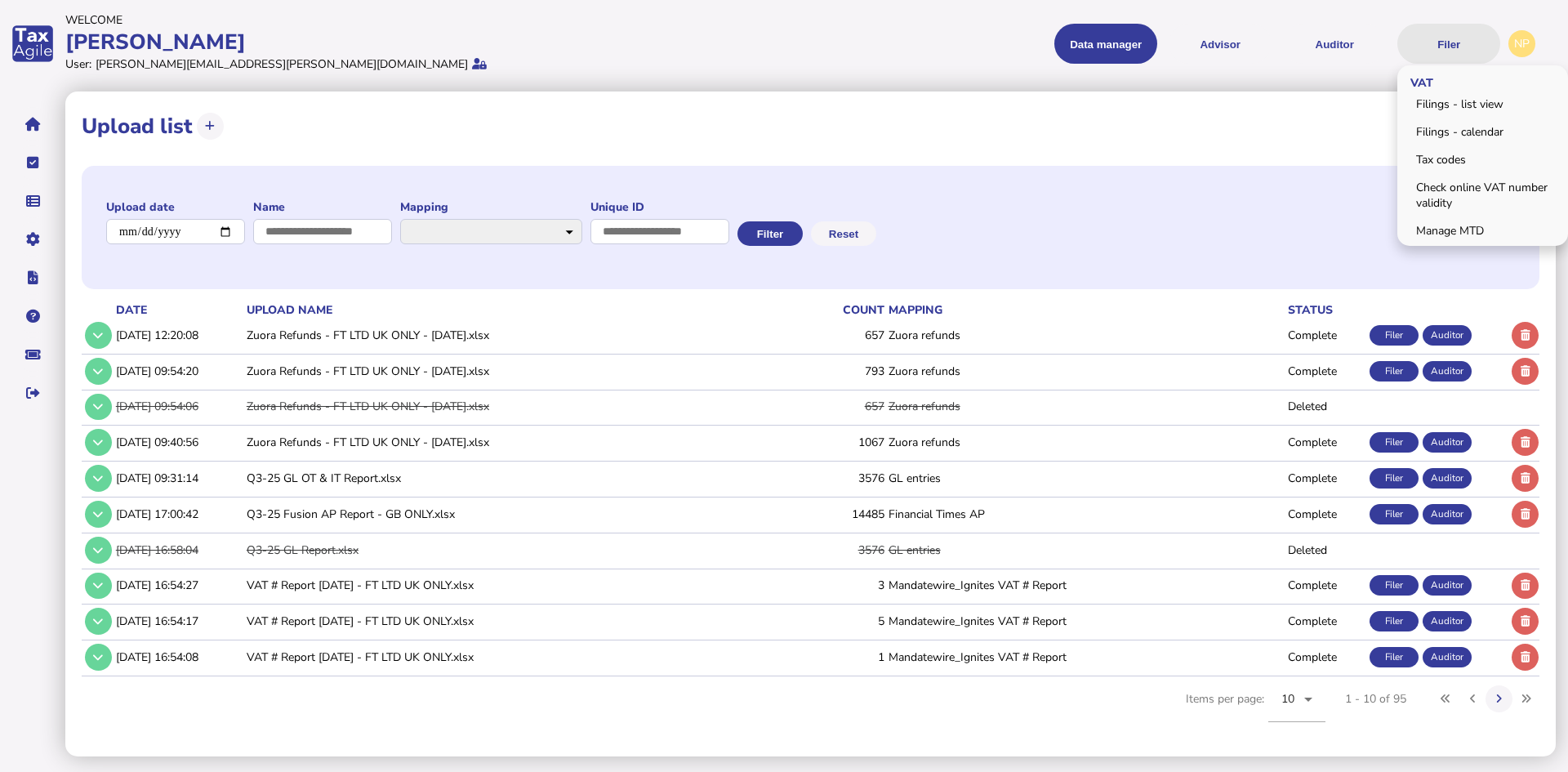
click at [1448, 41] on button "Filer" at bounding box center [1449, 44] width 103 height 40
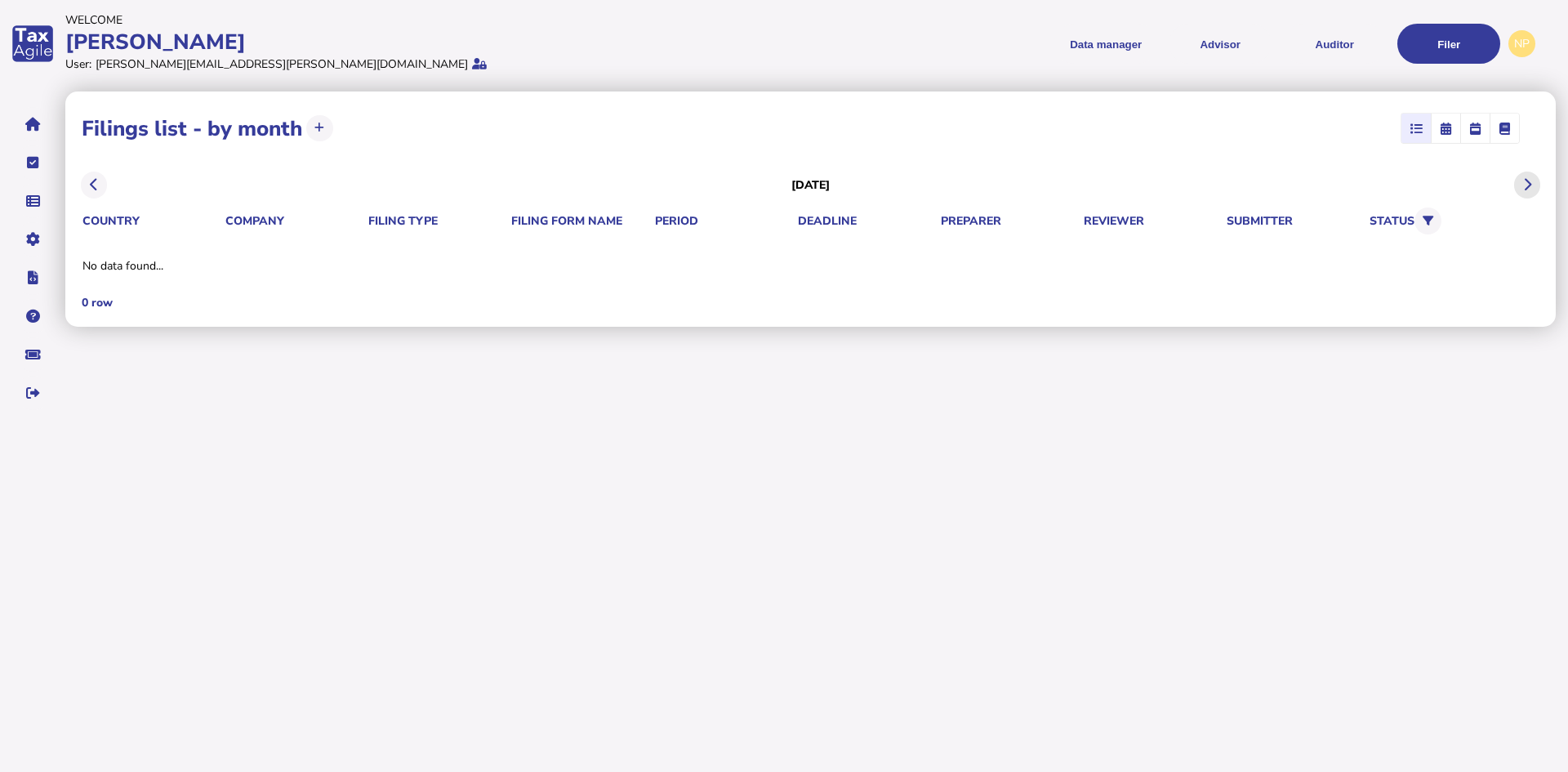
click at [1524, 186] on icon at bounding box center [1527, 185] width 8 height 1
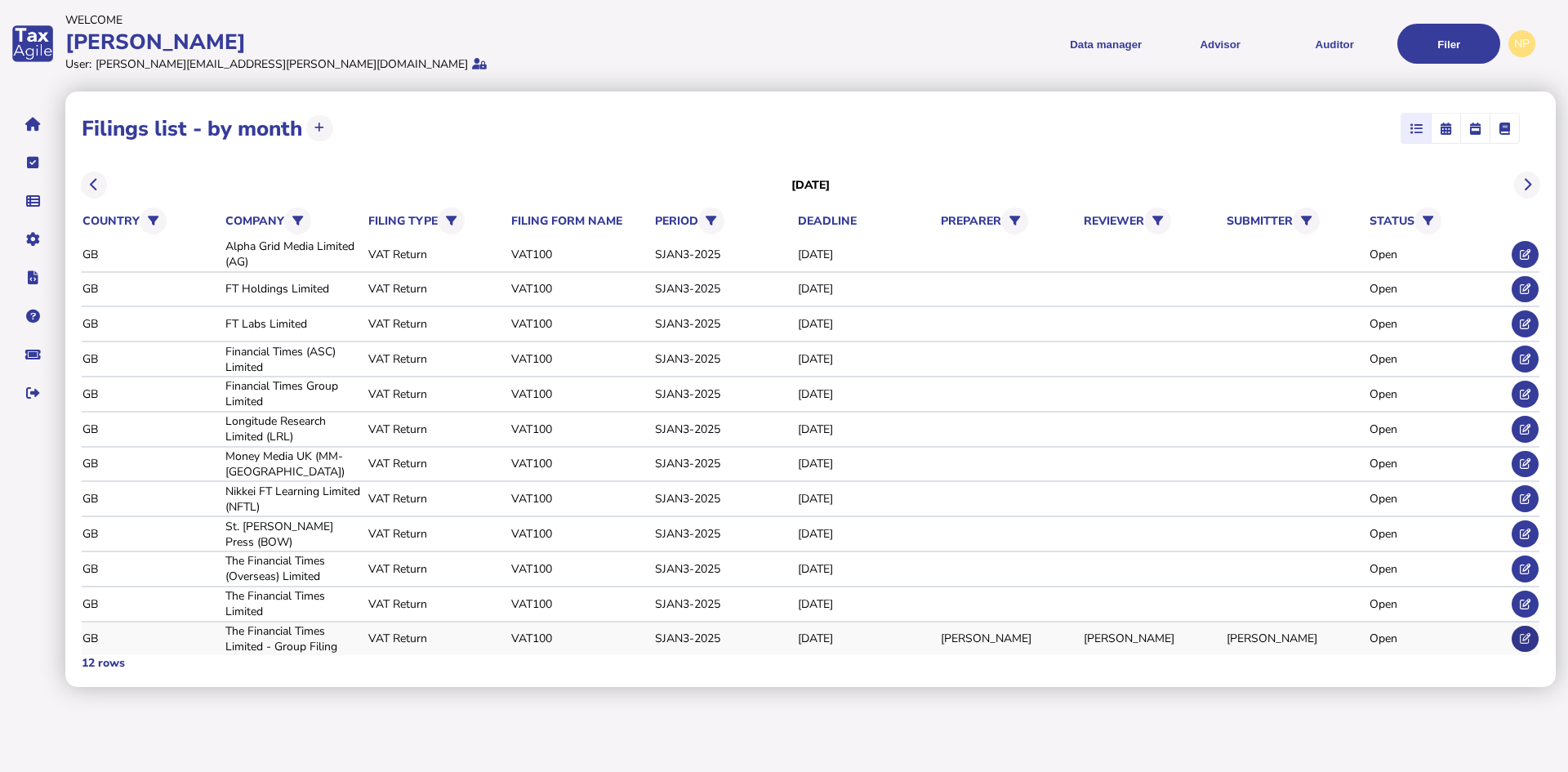
click at [1529, 638] on icon at bounding box center [1526, 638] width 11 height 11
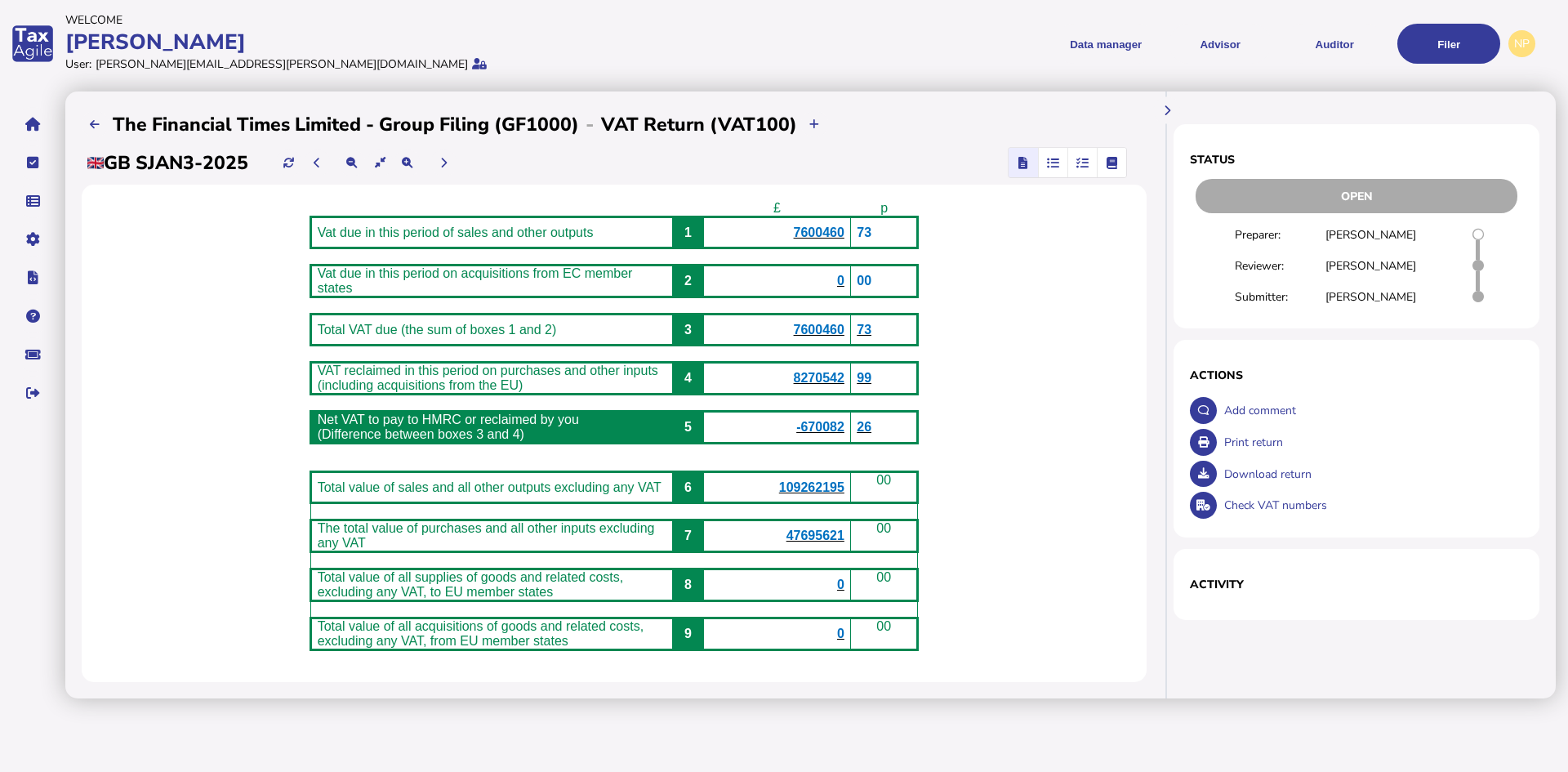
click at [1059, 163] on icon "button" at bounding box center [1053, 163] width 12 height 1
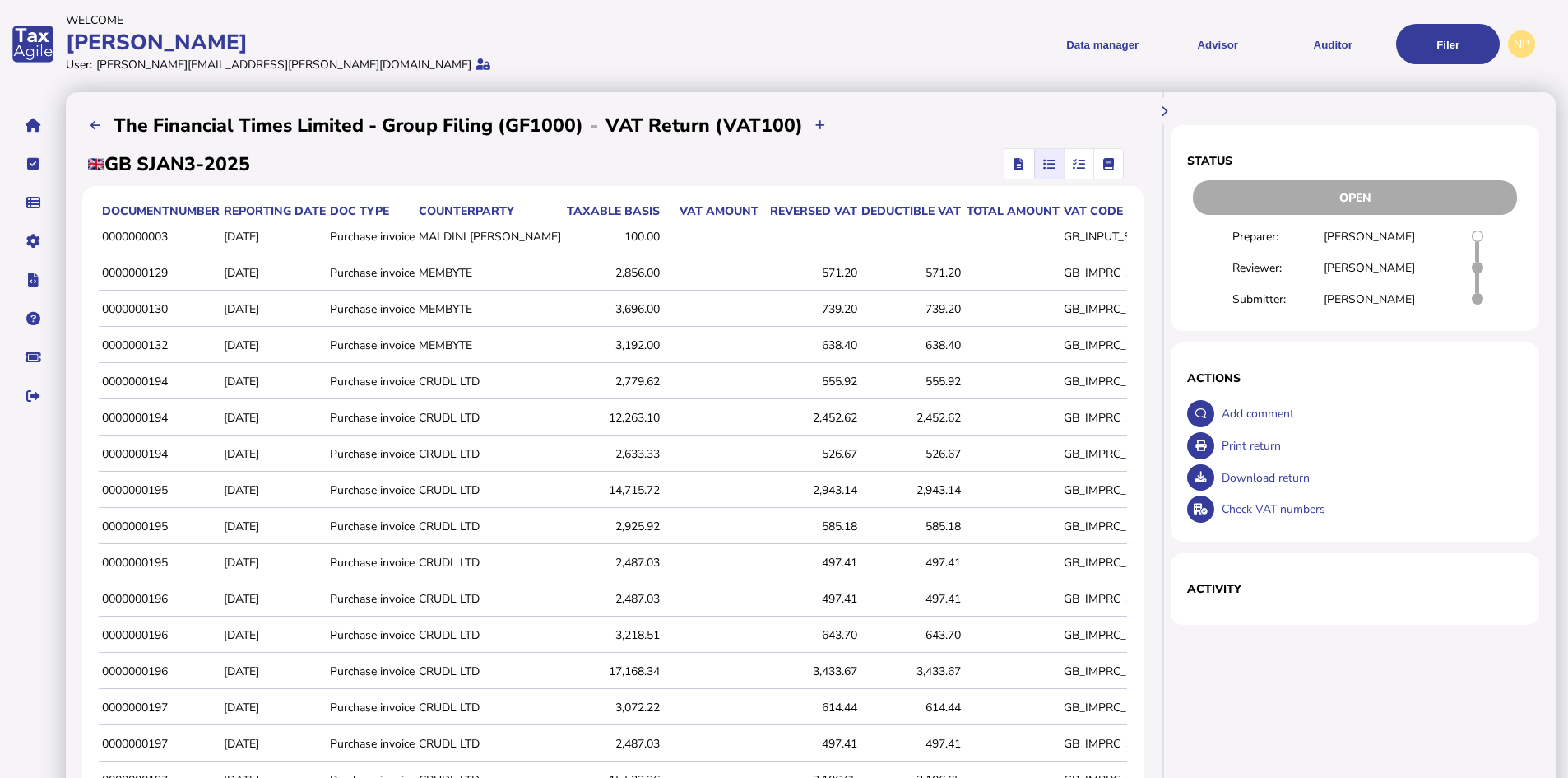
scroll to position [292, 0]
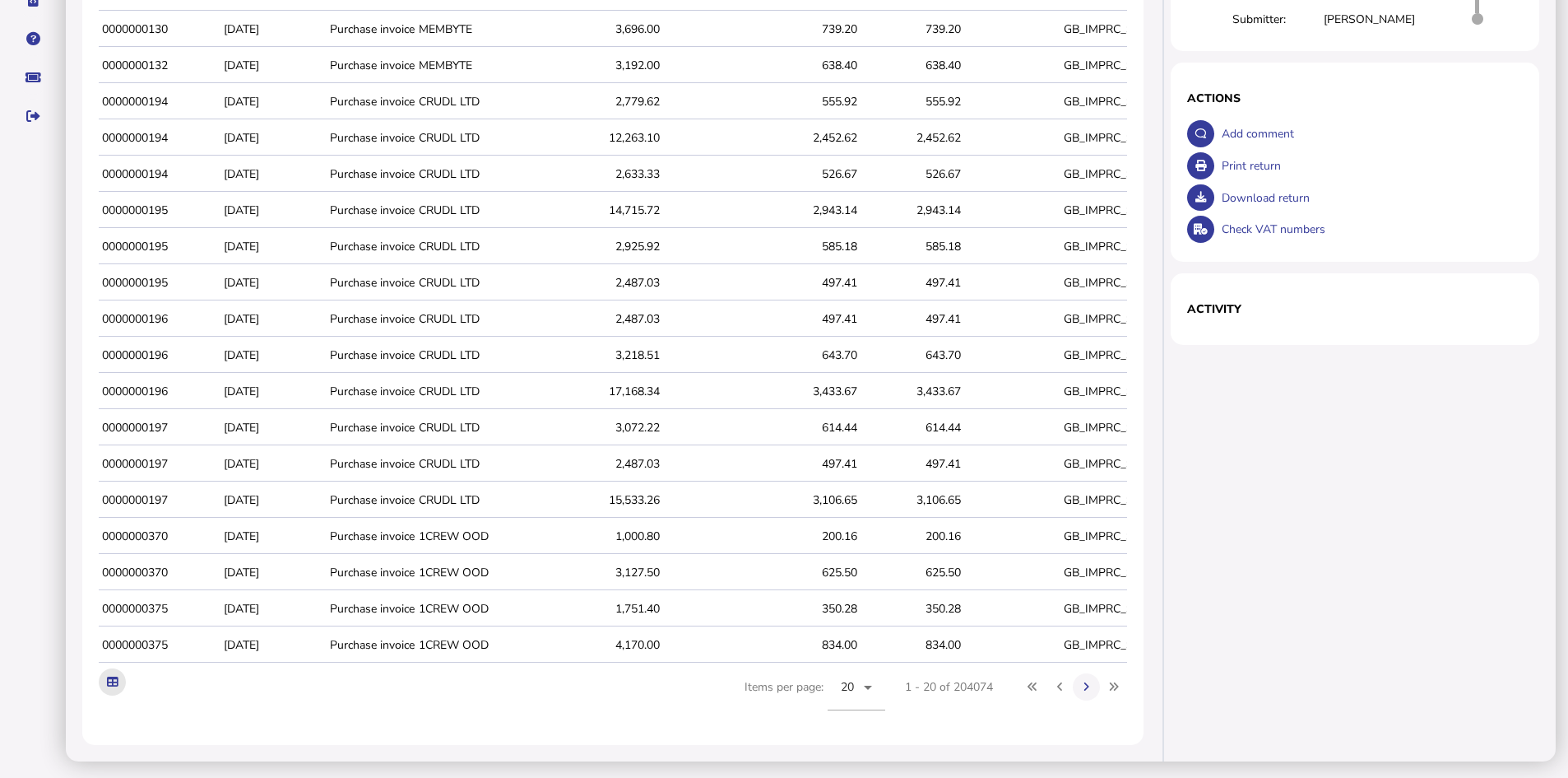
click at [112, 677] on icon at bounding box center [112, 682] width 11 height 11
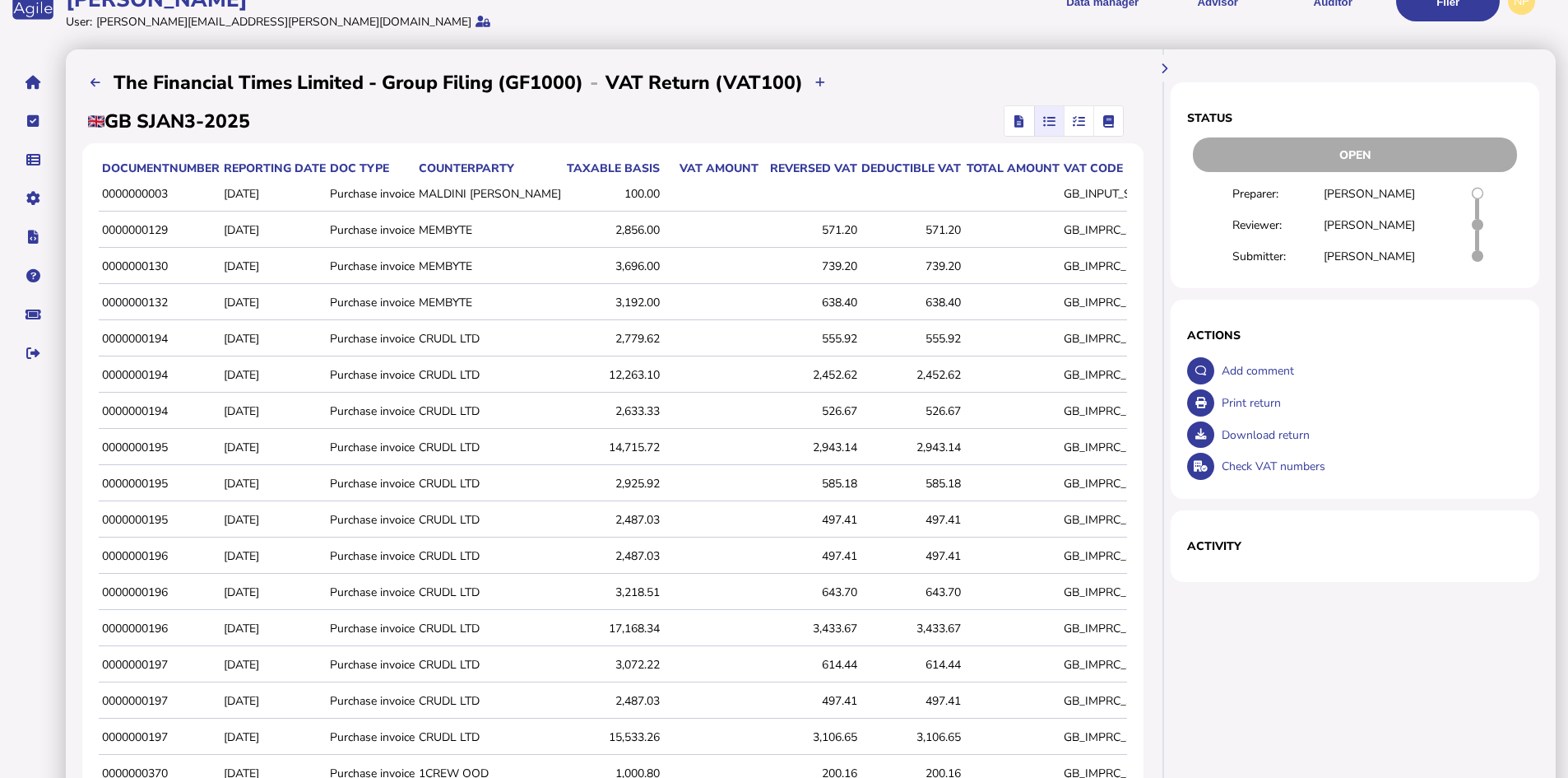
scroll to position [0, 0]
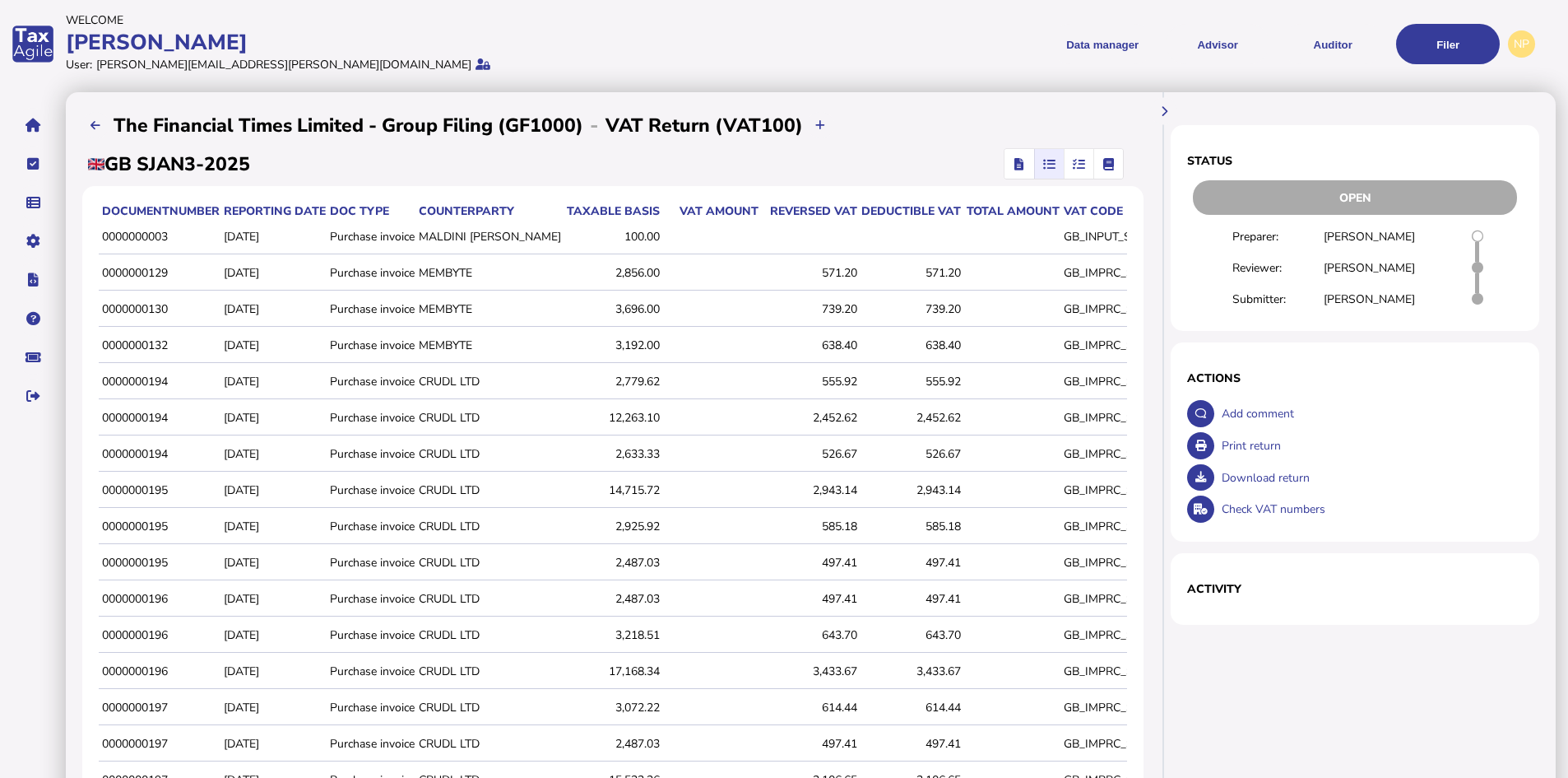
click at [1085, 164] on icon "button" at bounding box center [1078, 164] width 12 height 1
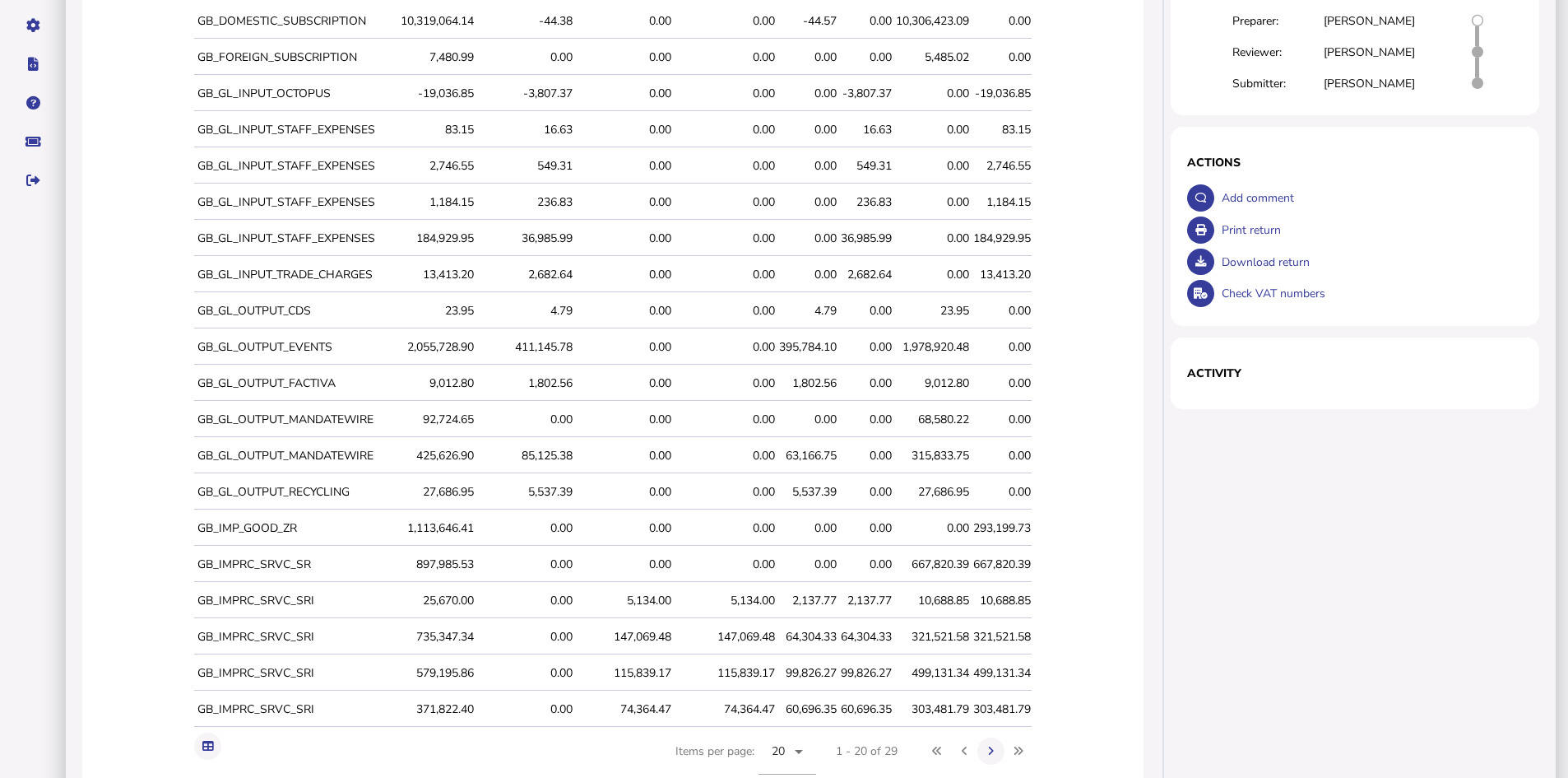
scroll to position [280, 0]
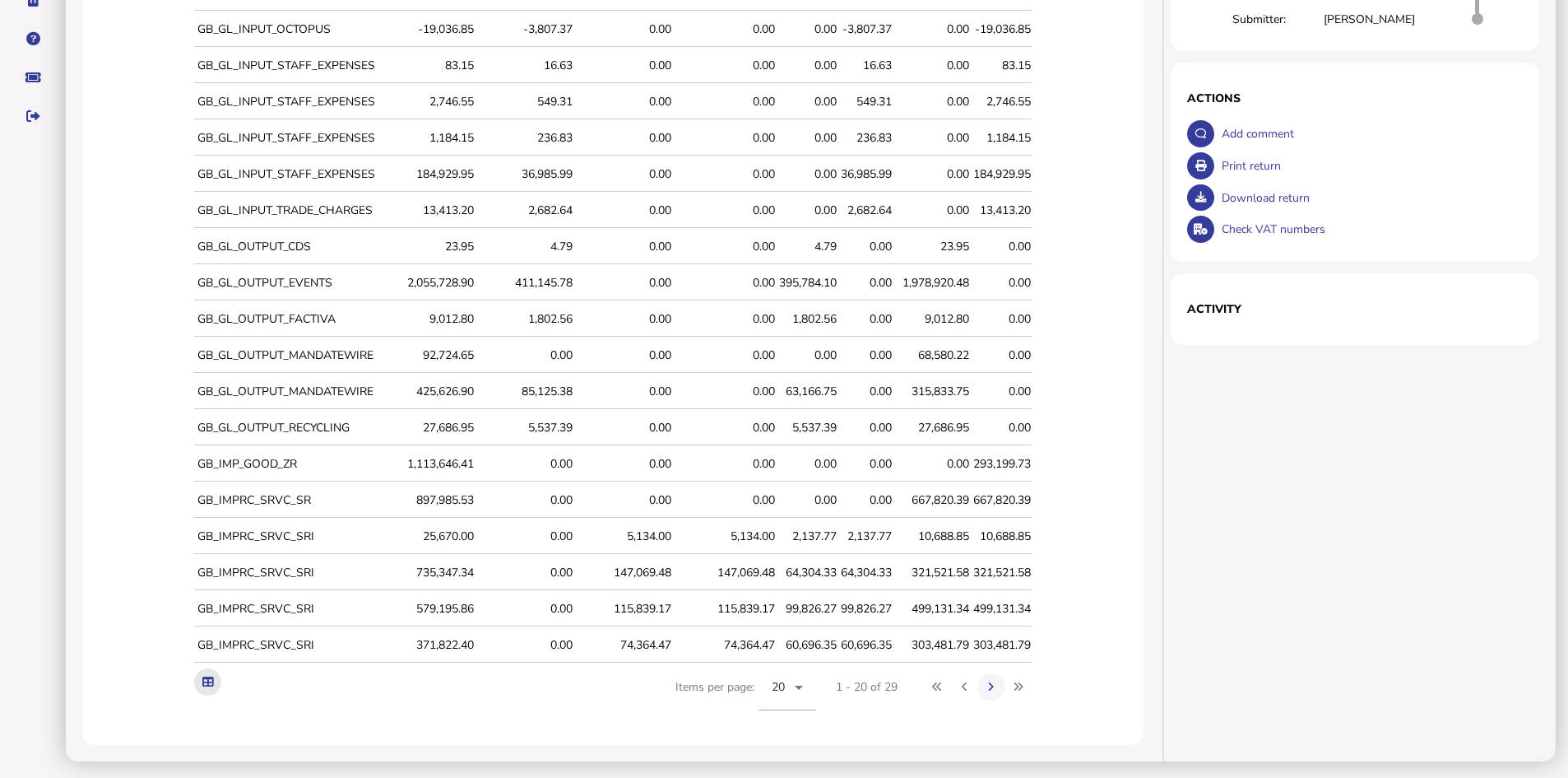
click at [202, 679] on button at bounding box center [207, 681] width 27 height 27
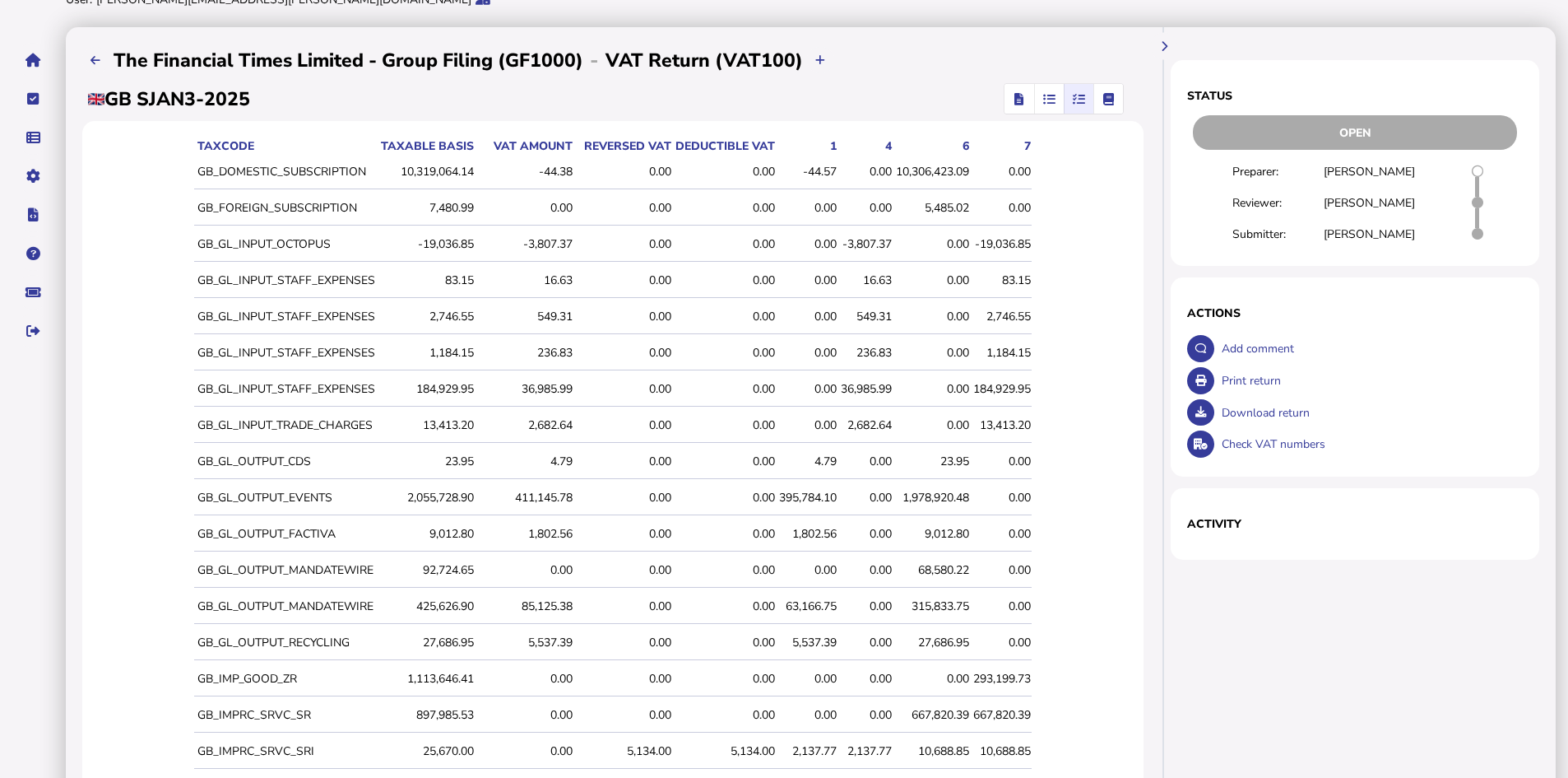
scroll to position [0, 0]
